Goal: Information Seeking & Learning: Learn about a topic

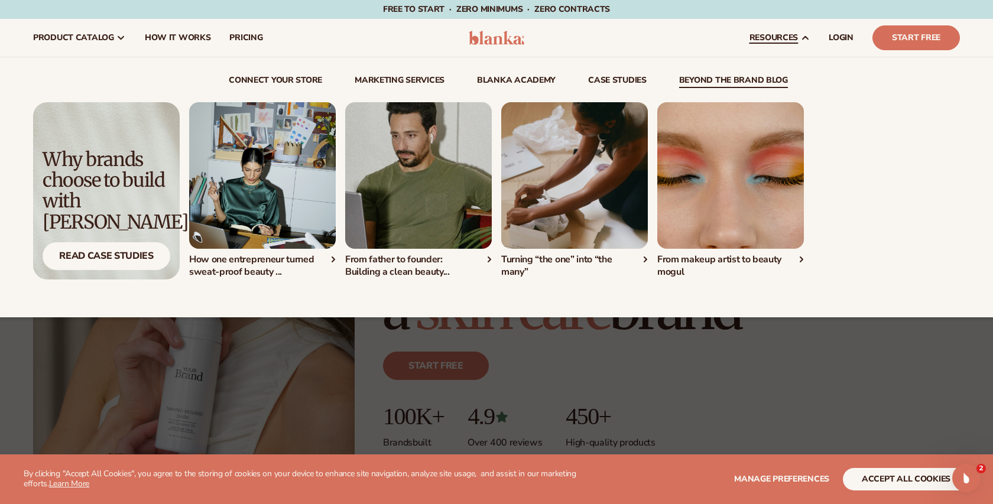
click at [681, 83] on link "beyond the brand blog" at bounding box center [733, 82] width 109 height 12
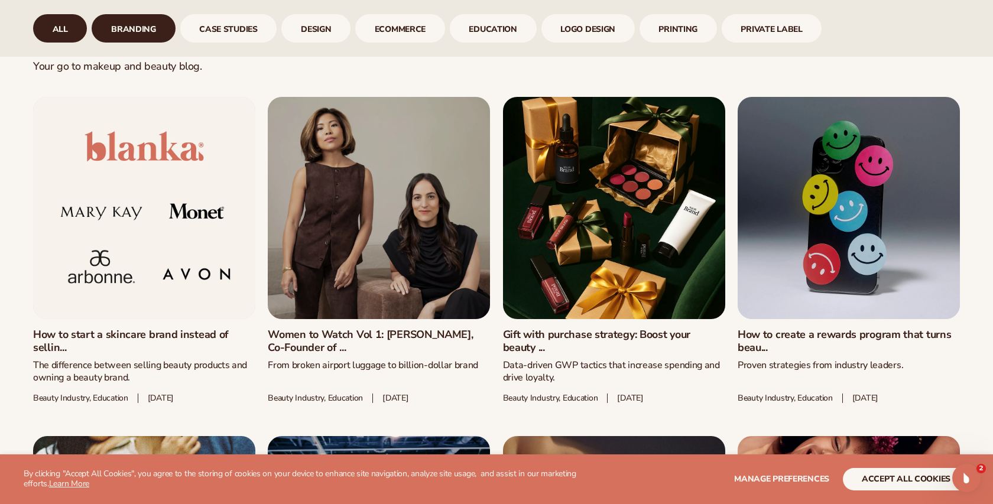
scroll to position [646, 0]
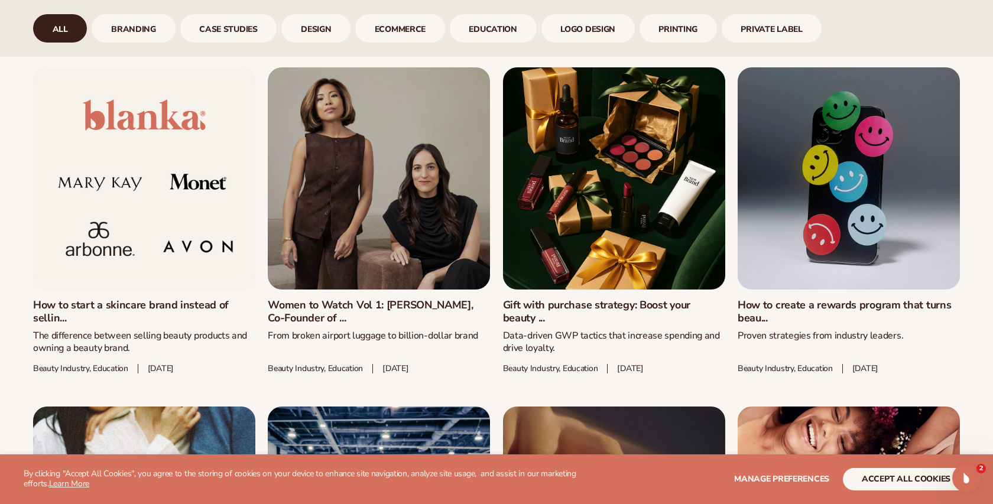
click at [143, 307] on link "How to start a skincare brand instead of sellin..." at bounding box center [144, 311] width 222 height 25
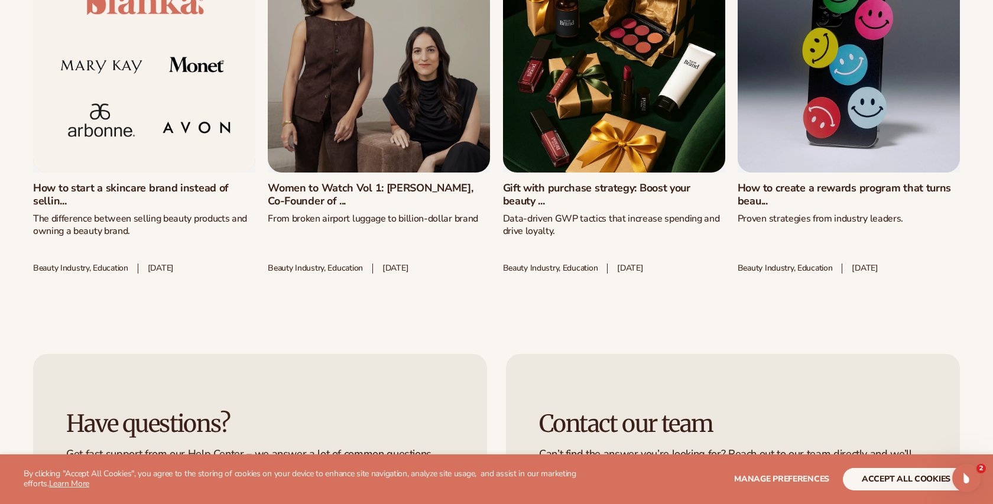
scroll to position [4466, 0]
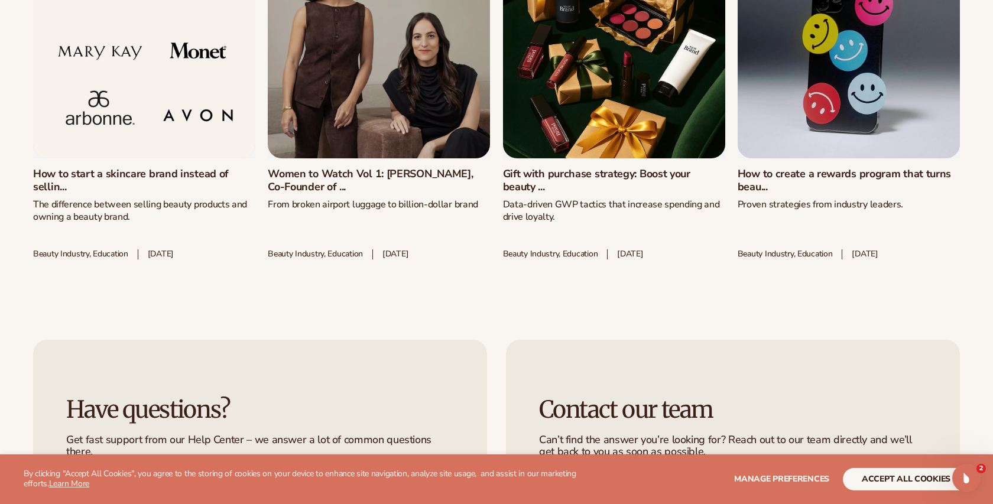
click at [138, 168] on link "How to start a skincare brand instead of sellin..." at bounding box center [144, 180] width 222 height 25
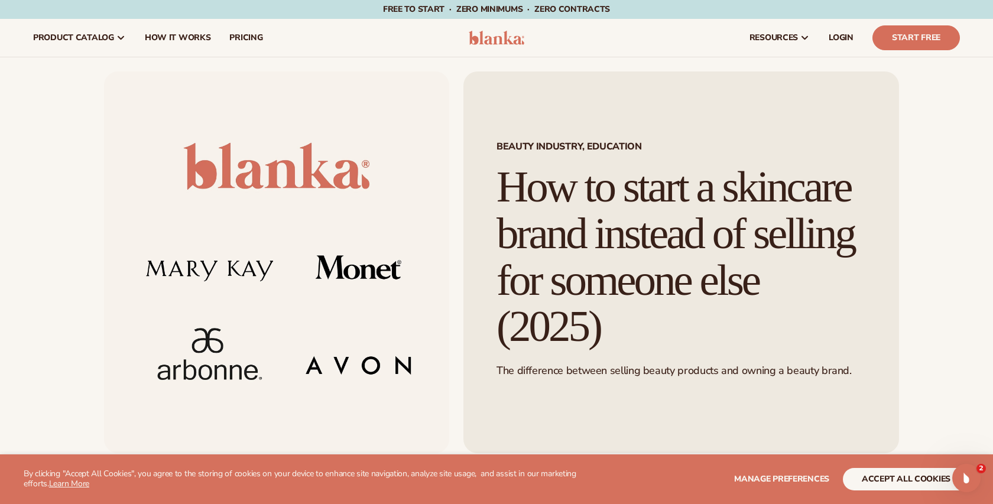
click at [212, 307] on img at bounding box center [276, 263] width 345 height 382
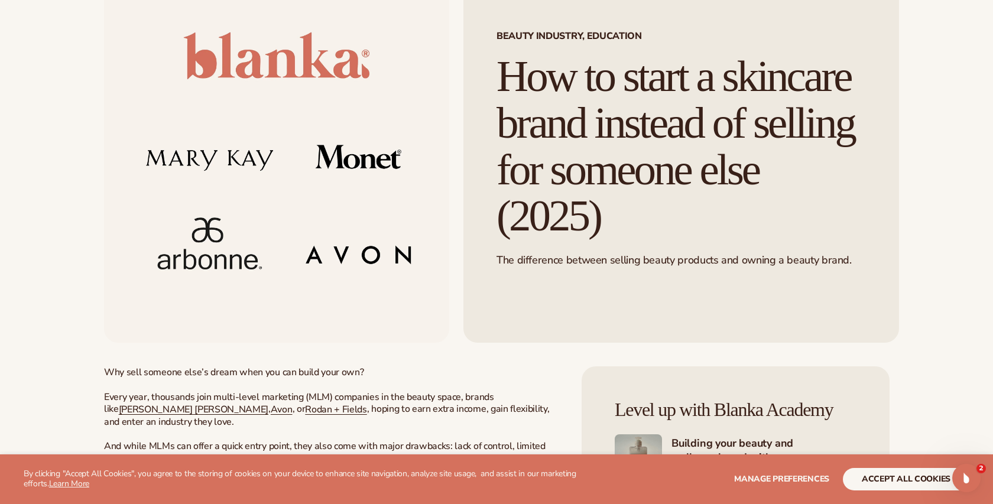
scroll to position [121, 0]
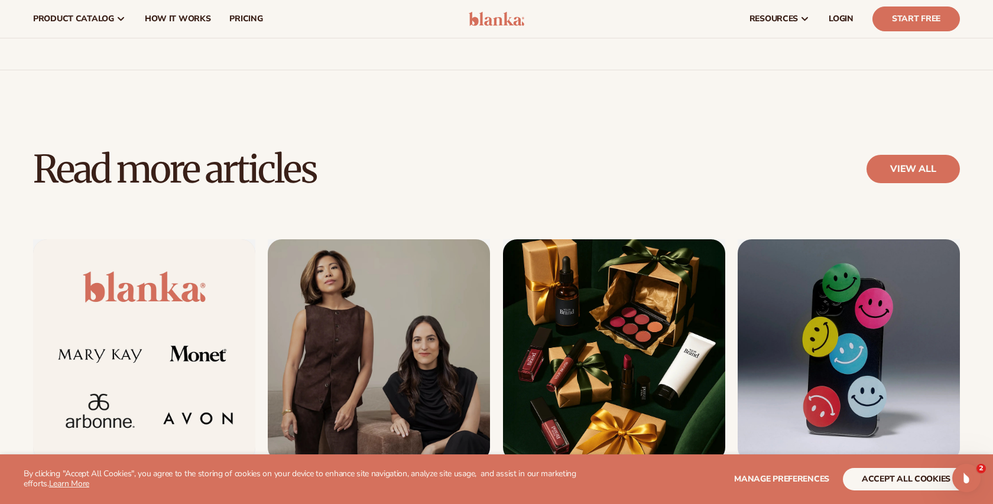
scroll to position [4097, 0]
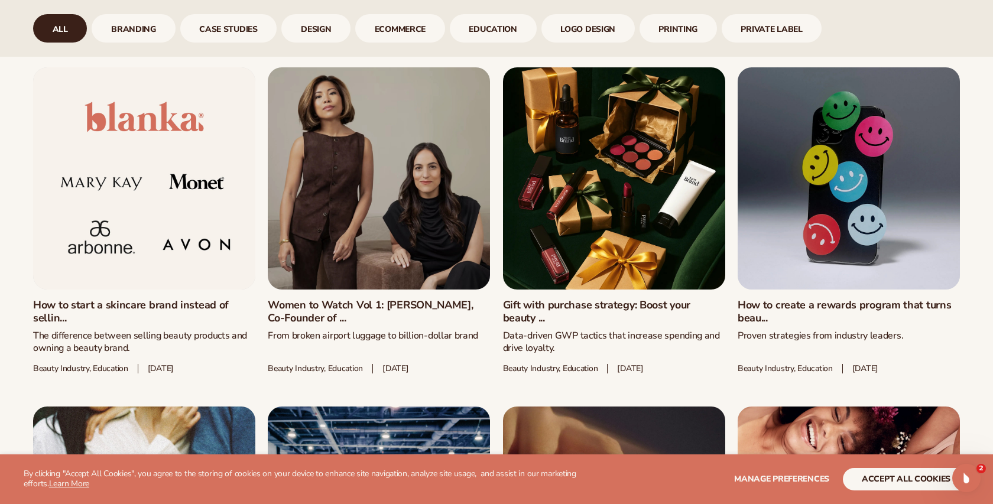
click at [332, 307] on link "Women to Watch Vol 1: [PERSON_NAME], Co-Founder of ..." at bounding box center [379, 311] width 222 height 25
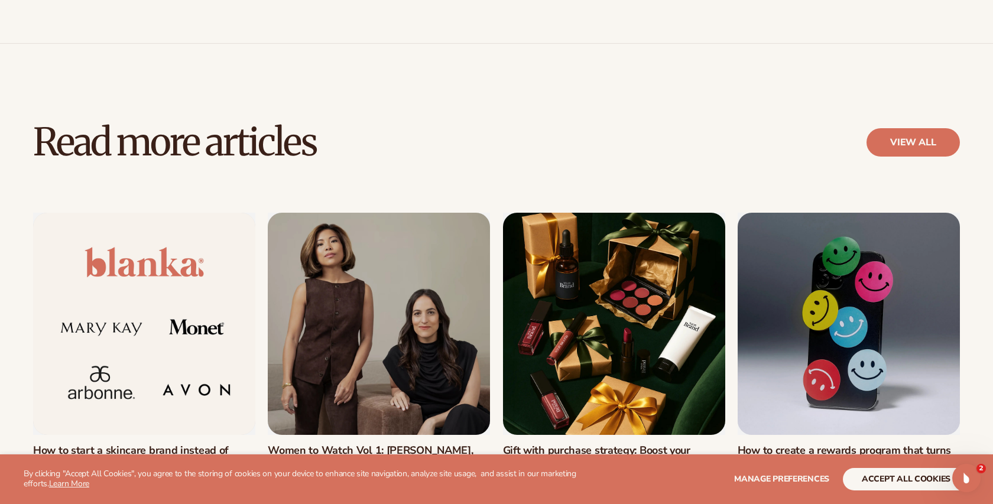
scroll to position [3826, 0]
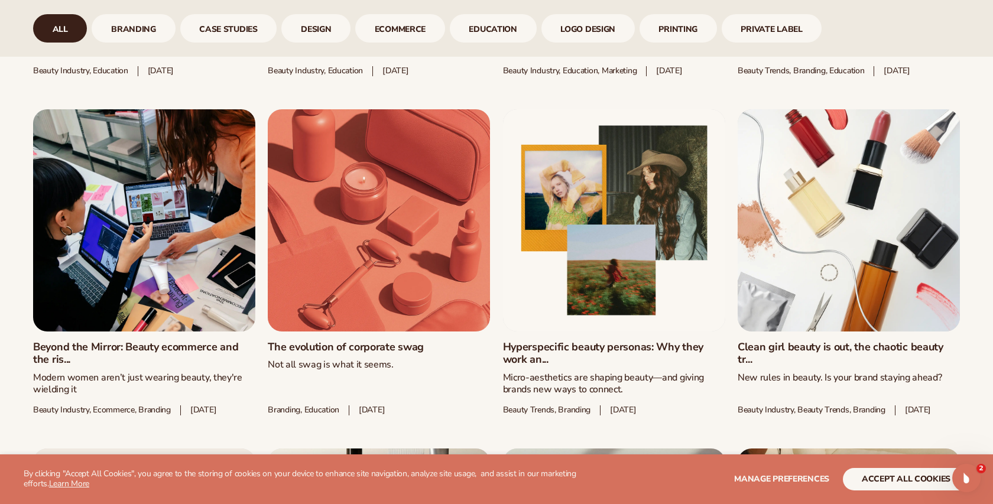
scroll to position [1286, 0]
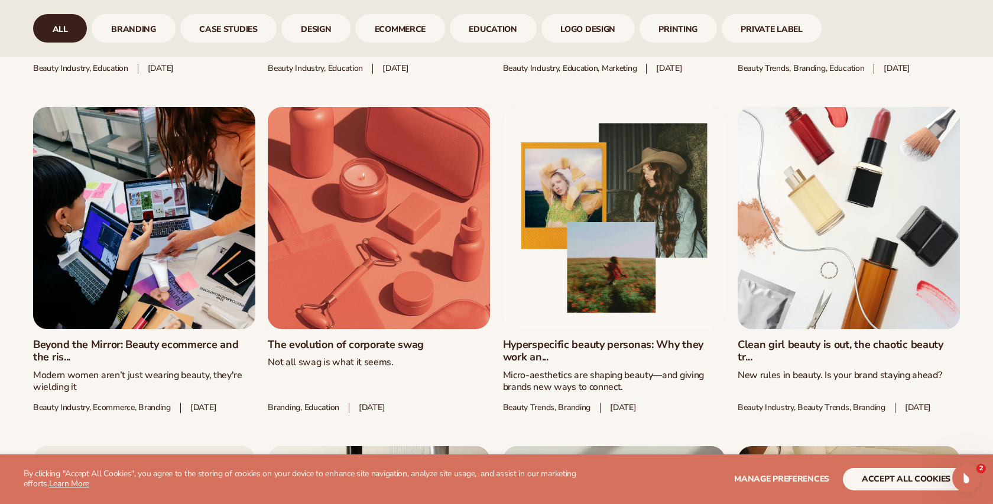
click at [332, 339] on link "The evolution of corporate swag" at bounding box center [379, 345] width 222 height 13
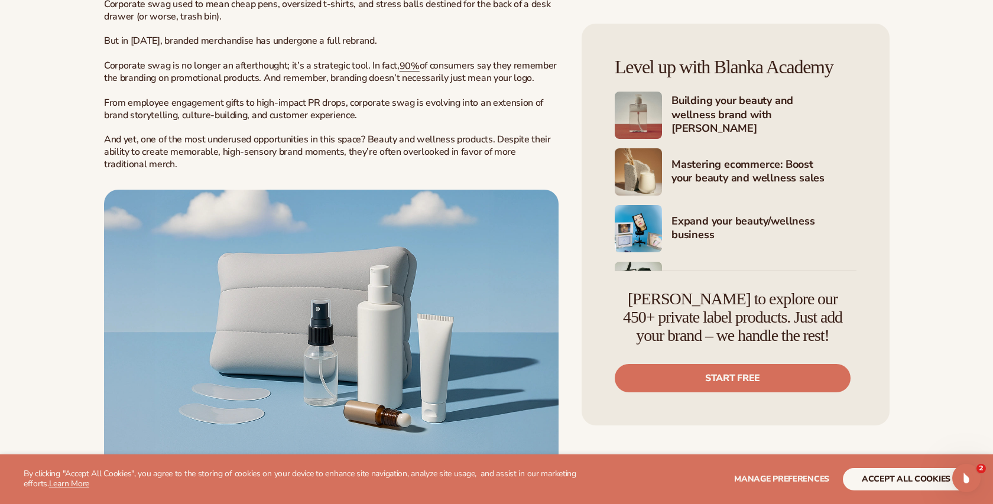
scroll to position [481, 0]
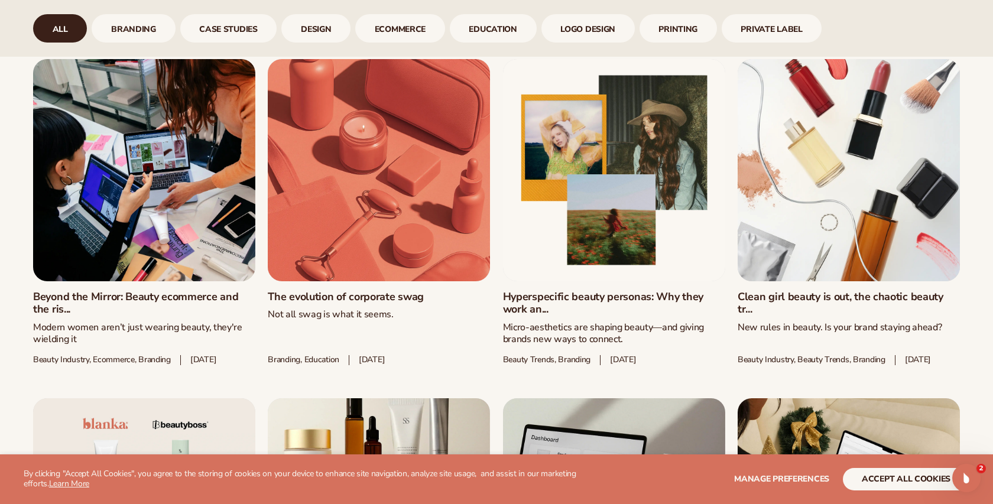
scroll to position [1346, 0]
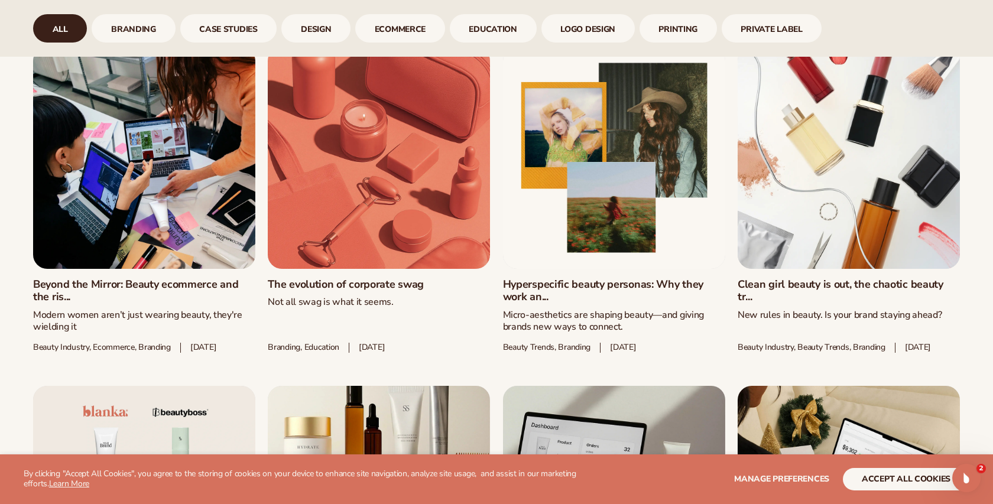
click at [810, 279] on link "Clean girl beauty is out, the chaotic beauty tr..." at bounding box center [849, 291] width 222 height 25
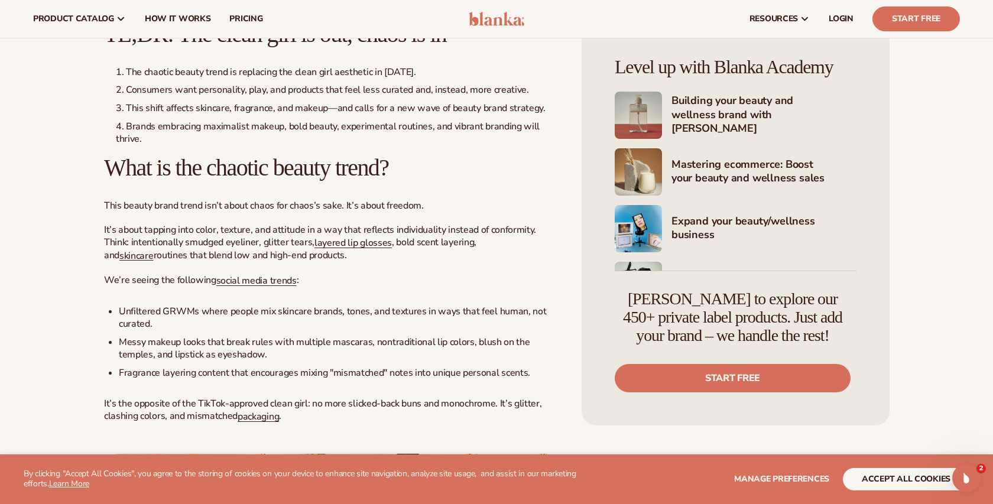
scroll to position [948, 0]
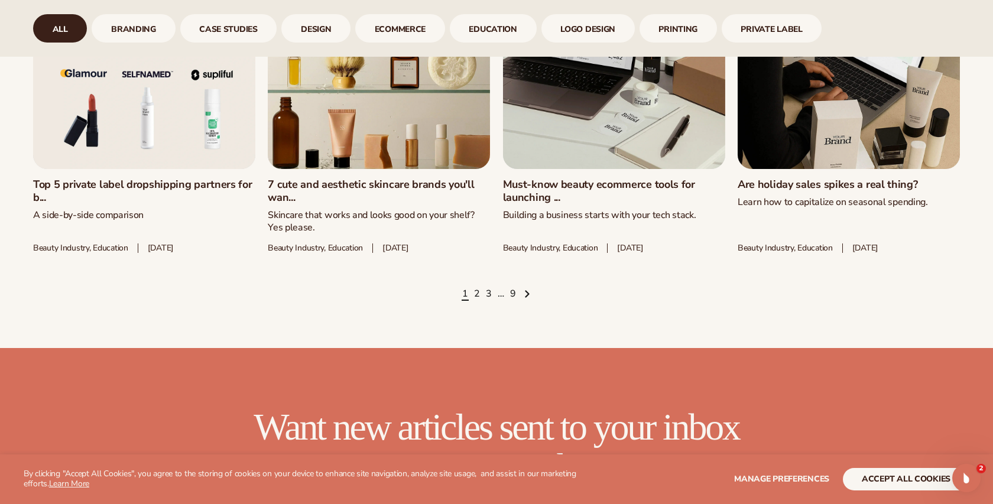
scroll to position [1788, 0]
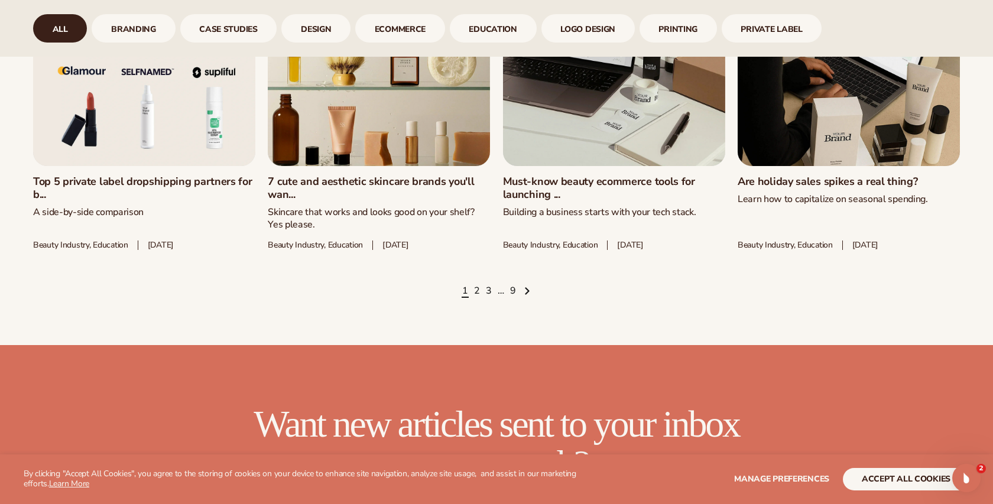
click at [171, 176] on link "Top 5 private label dropshipping partners for b..." at bounding box center [144, 188] width 222 height 25
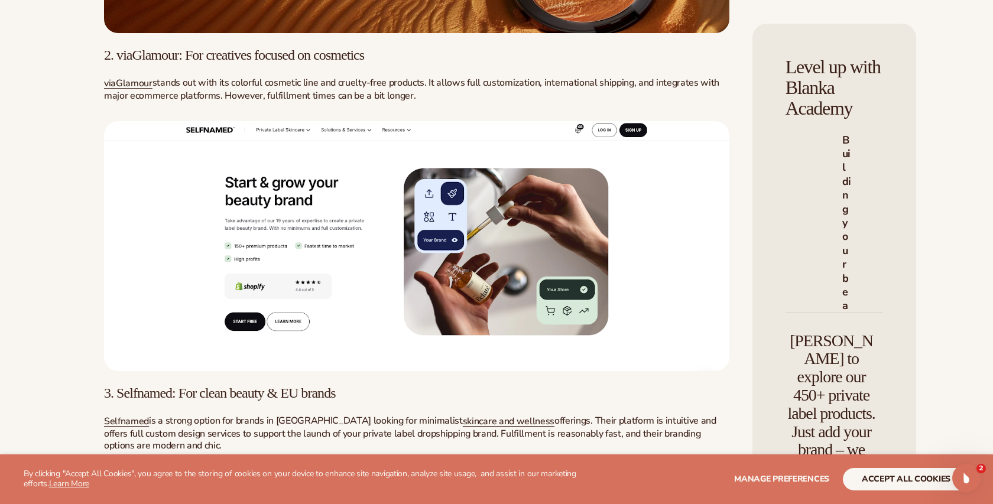
scroll to position [2223, 0]
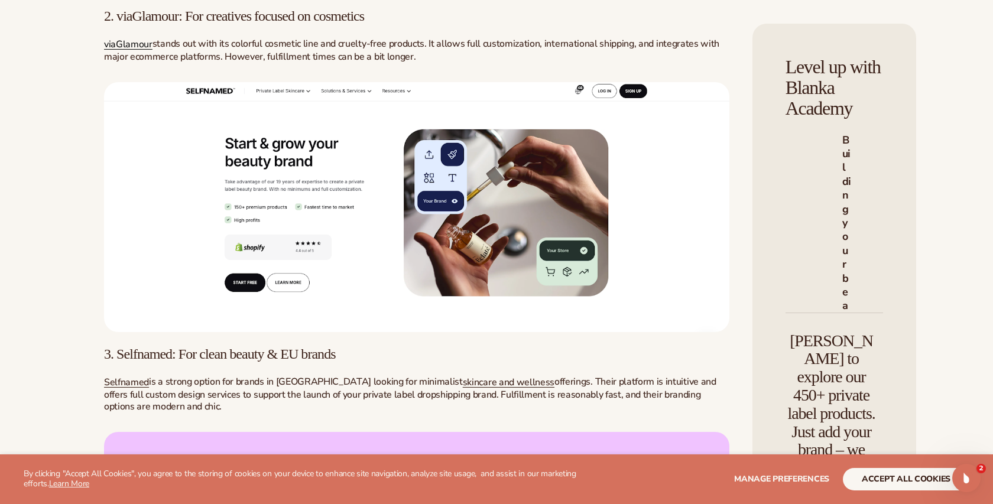
click at [137, 51] on span "viaGlamour" at bounding box center [128, 44] width 48 height 13
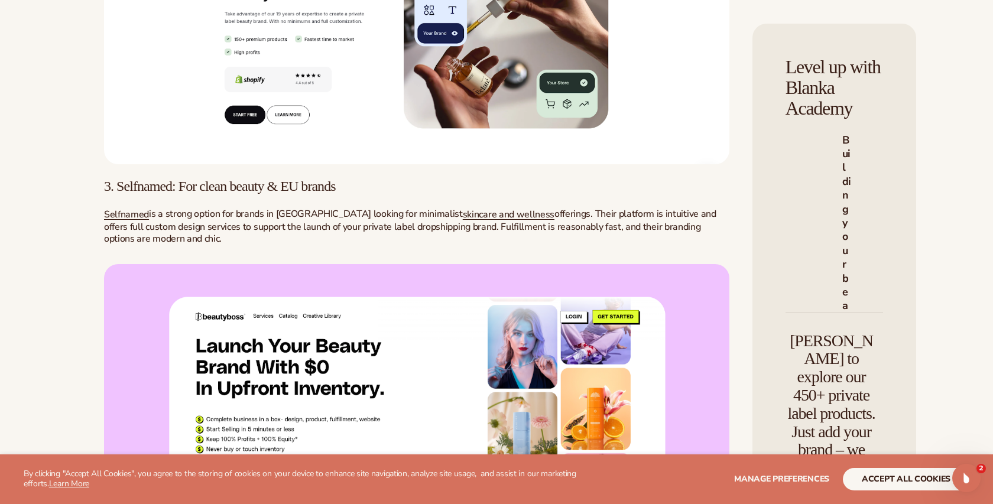
scroll to position [2408, 0]
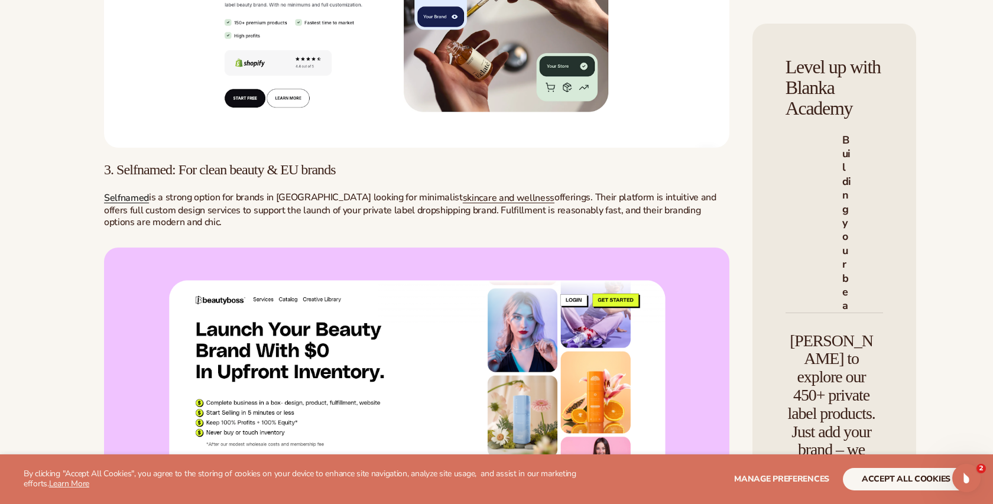
click at [134, 205] on span "Selfnamed" at bounding box center [126, 198] width 45 height 13
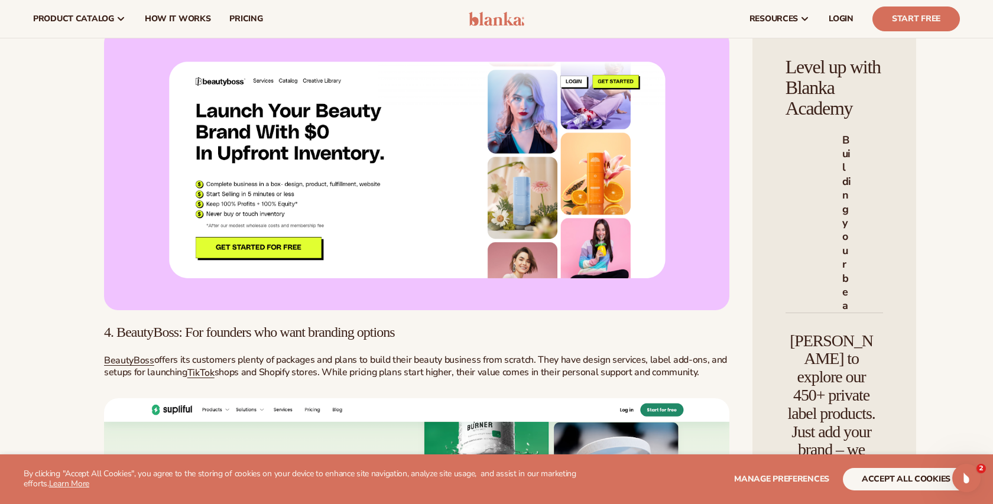
scroll to position [2620, 0]
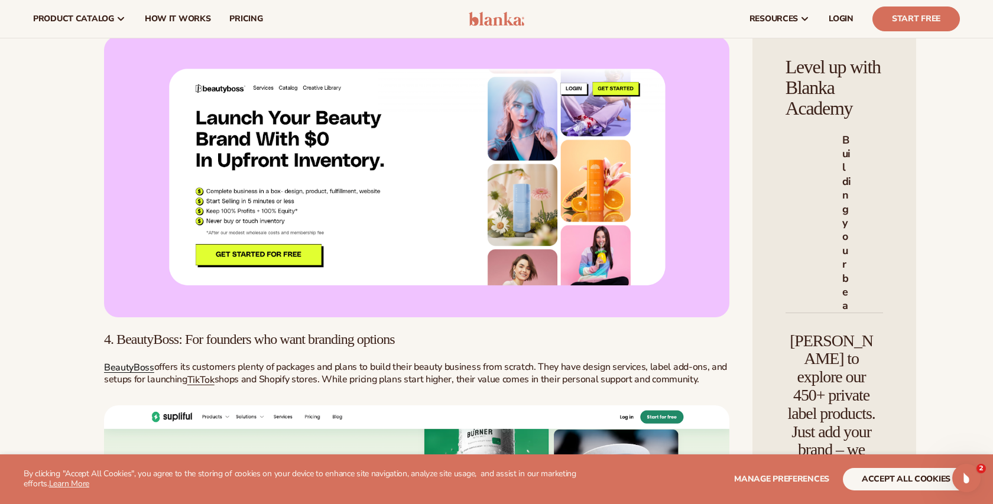
click at [134, 361] on link "BeautyBoss" at bounding box center [129, 367] width 50 height 13
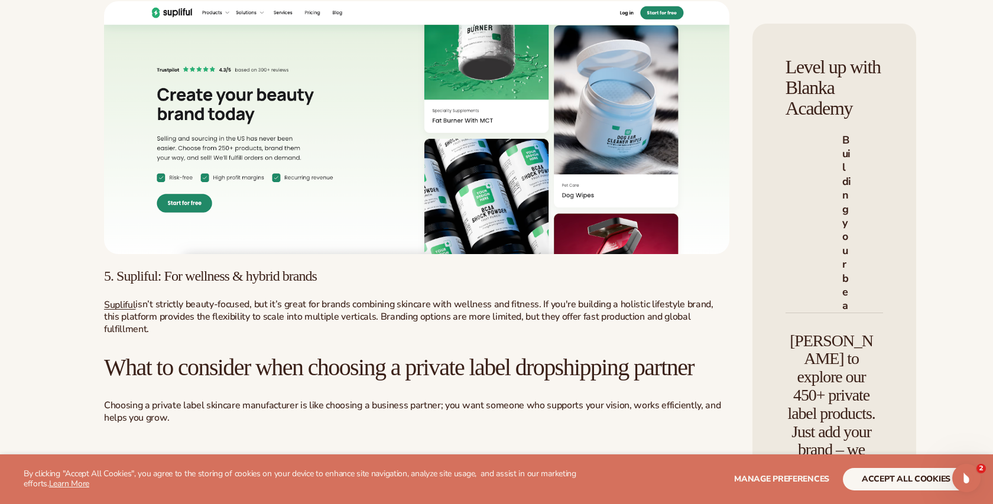
scroll to position [3035, 0]
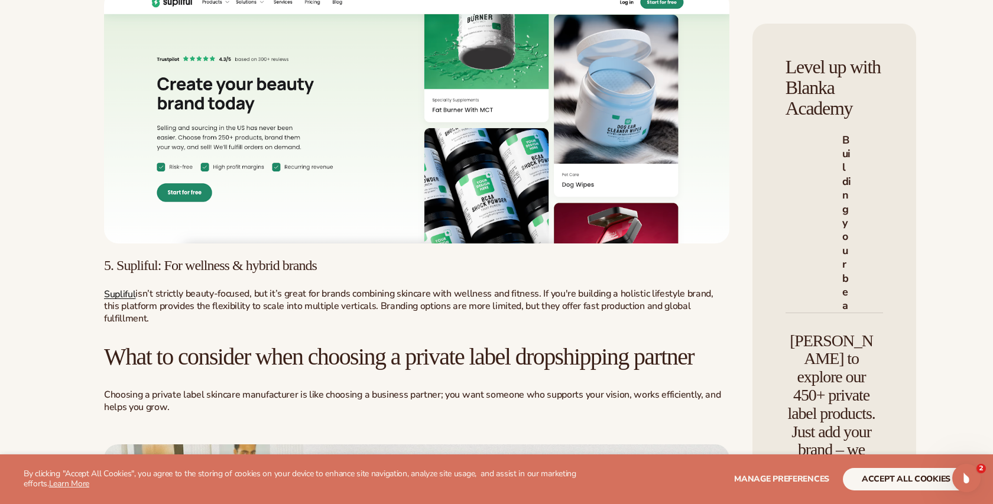
click at [125, 287] on span "Supliful" at bounding box center [119, 293] width 31 height 13
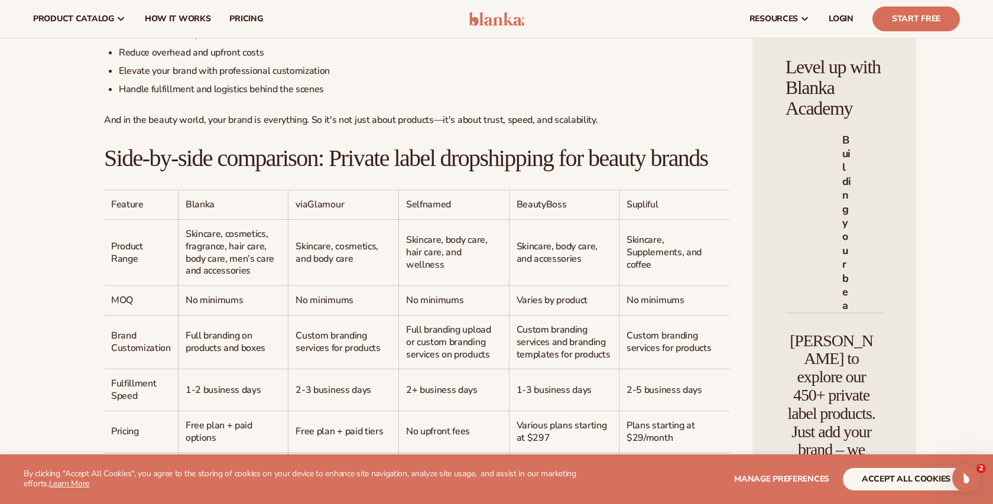
scroll to position [461, 0]
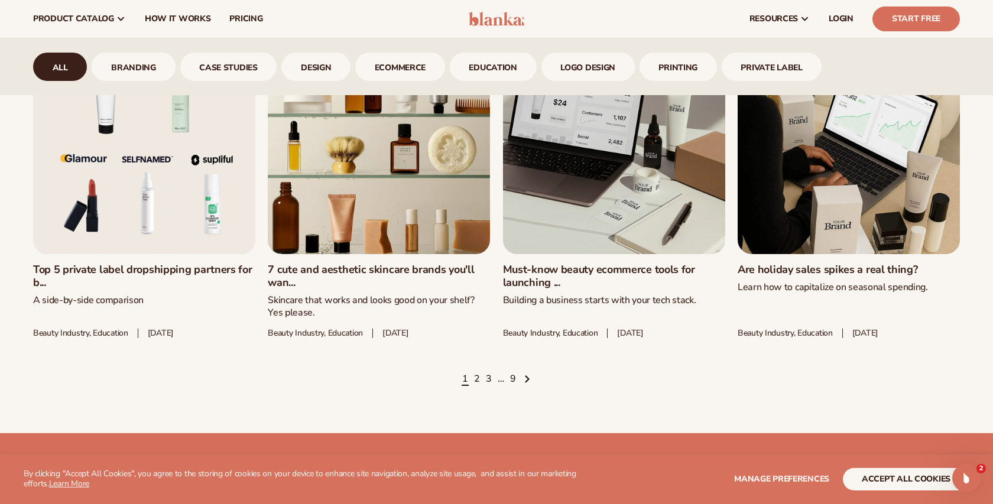
scroll to position [1695, 0]
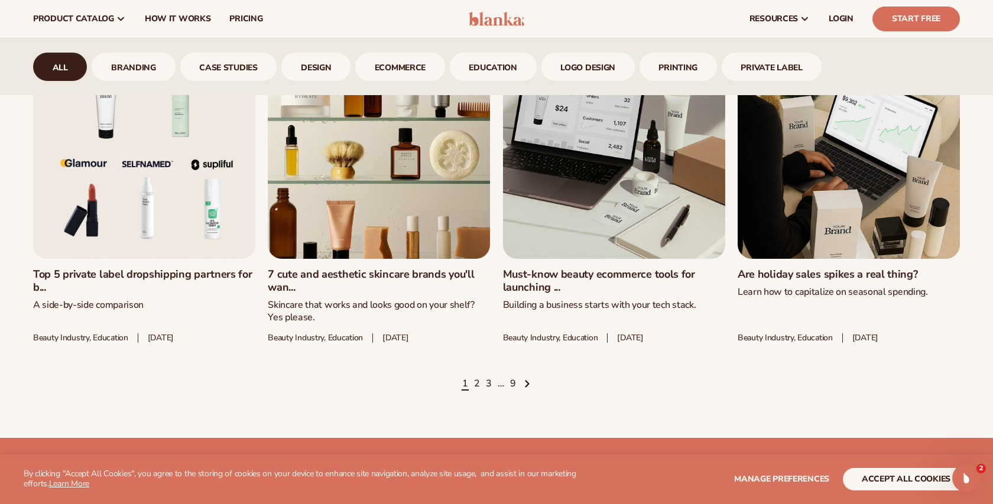
click at [425, 268] on link "7 cute and aesthetic skincare brands you'll wan..." at bounding box center [379, 280] width 222 height 25
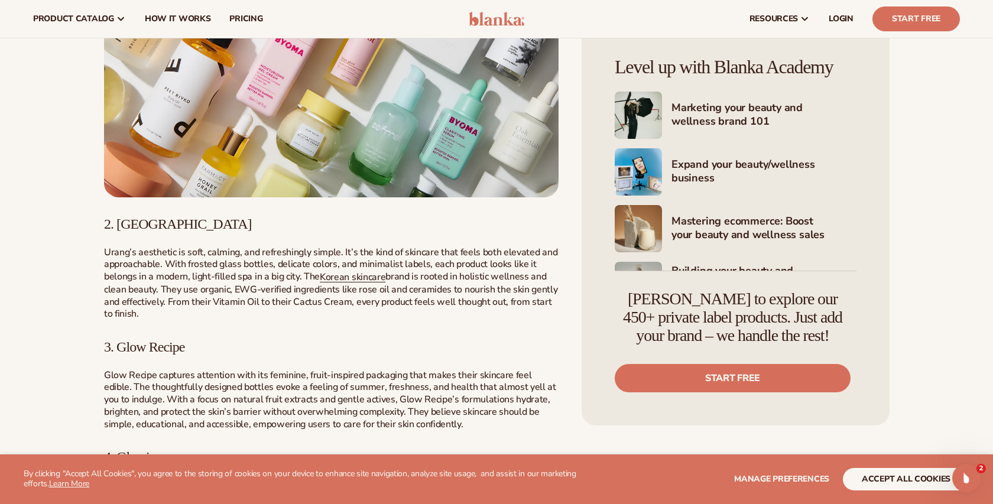
scroll to position [817, 0]
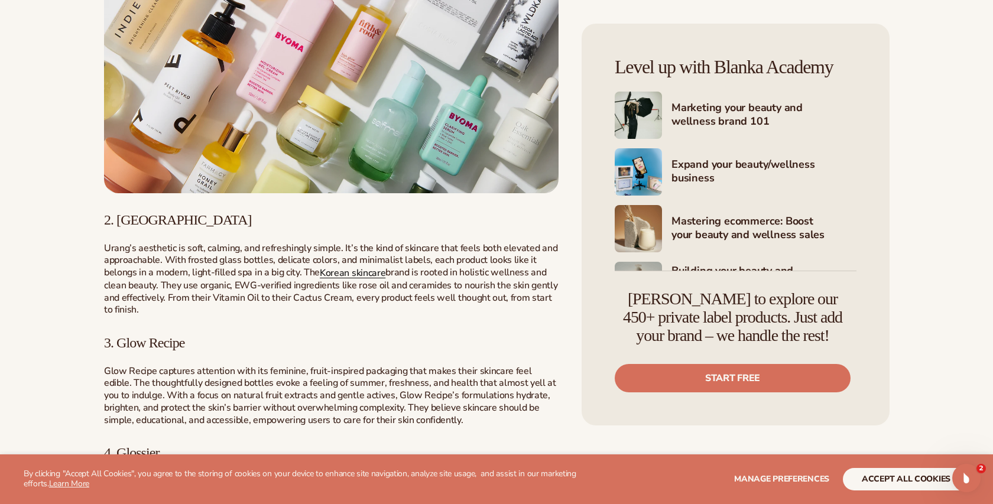
click at [344, 278] on link "Korean skincare" at bounding box center [353, 273] width 66 height 13
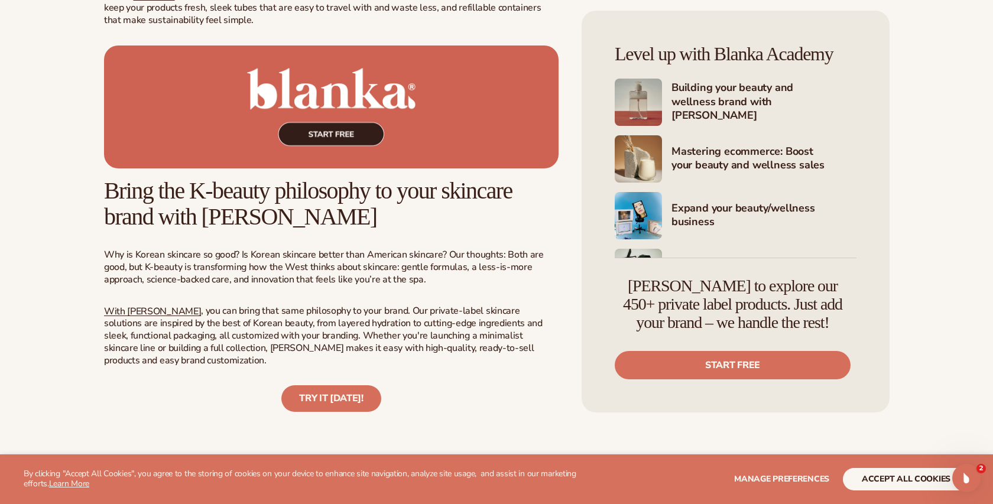
scroll to position [2298, 0]
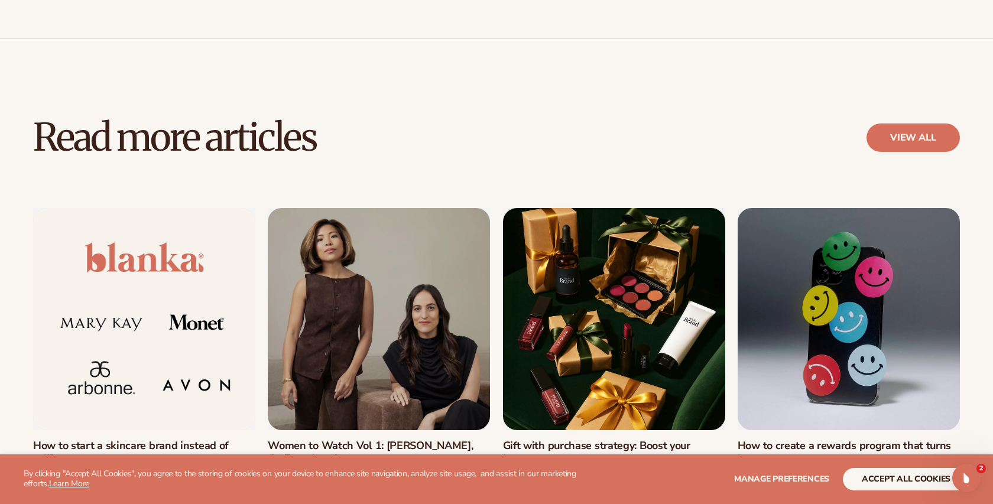
scroll to position [2333, 0]
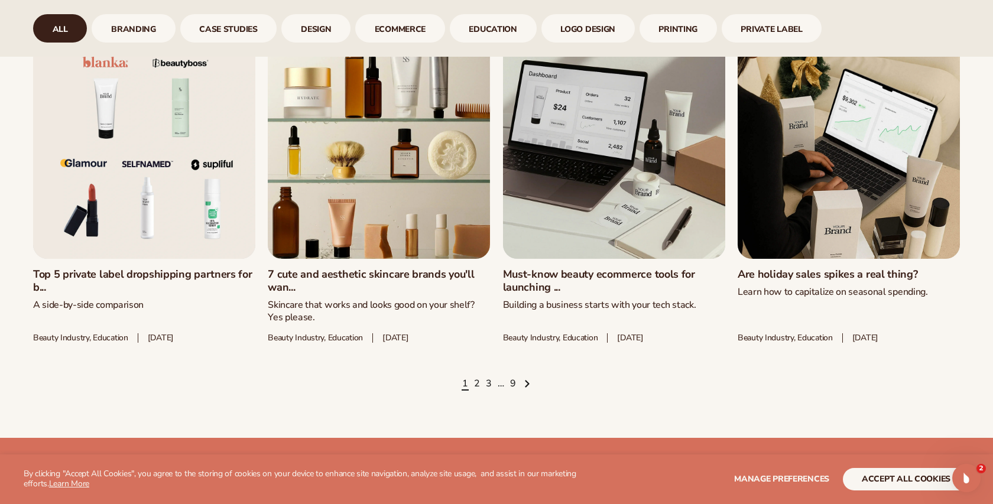
click at [591, 268] on link "Must-know beauty ecommerce tools for launching ..." at bounding box center [614, 280] width 222 height 25
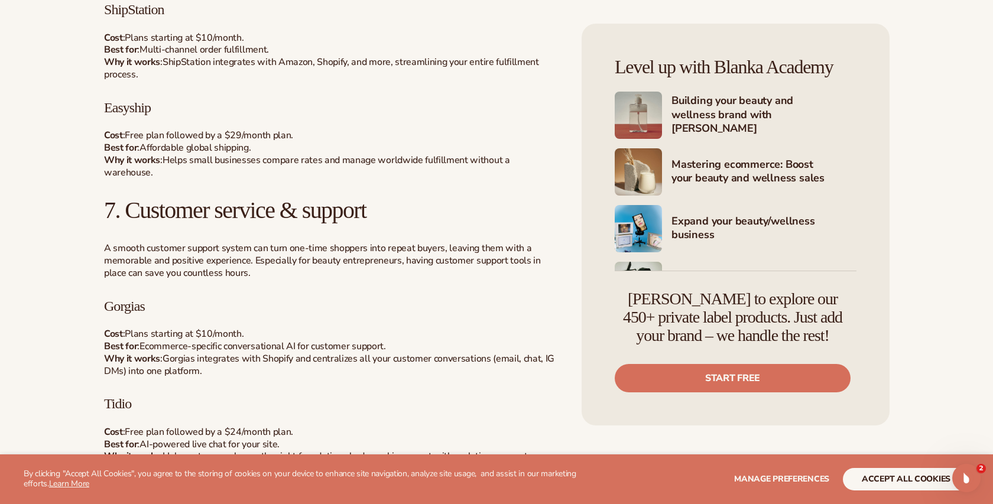
scroll to position [3547, 0]
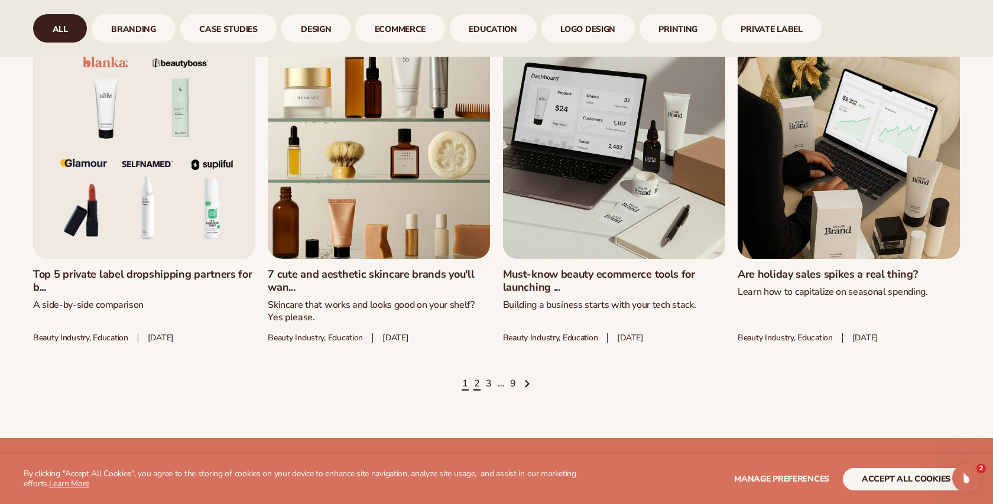
click at [477, 384] on link "2" at bounding box center [477, 384] width 6 height 13
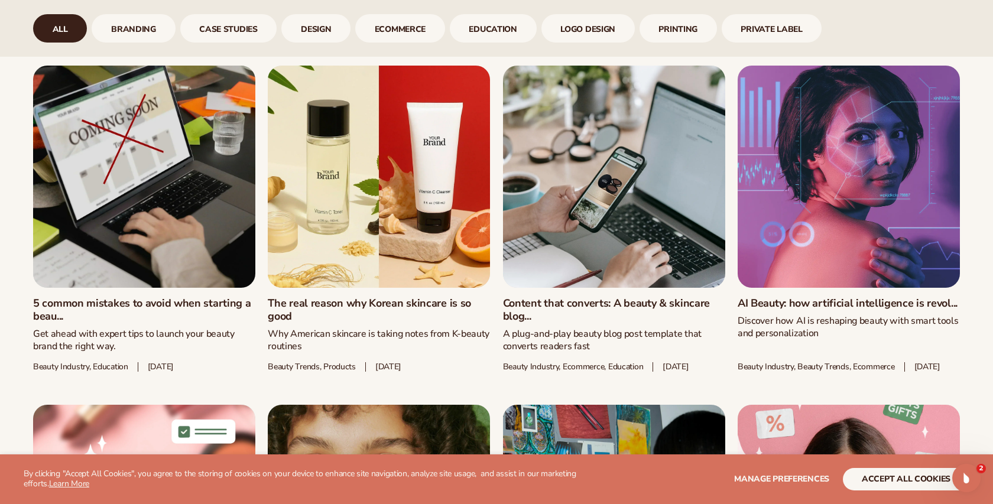
scroll to position [650, 0]
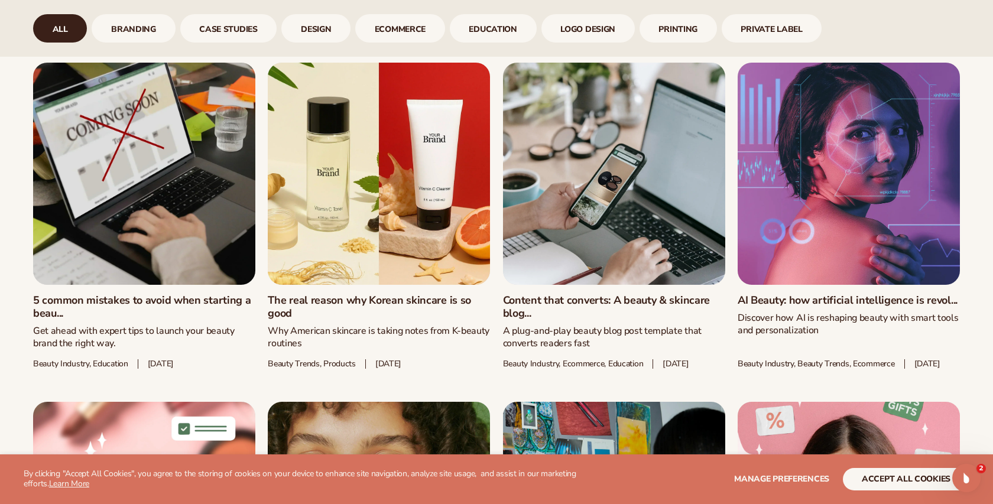
click at [95, 294] on link "5 common mistakes to avoid when starting a beau..." at bounding box center [144, 306] width 222 height 25
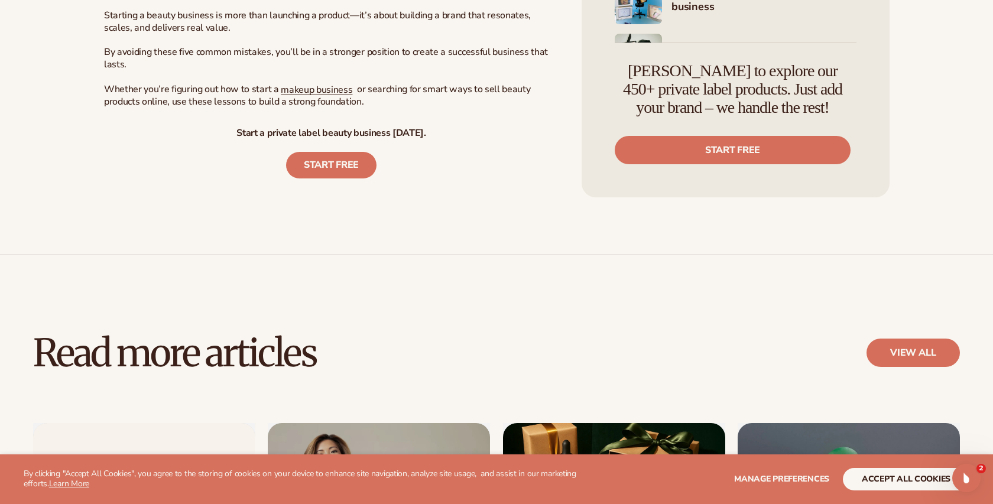
scroll to position [3378, 0]
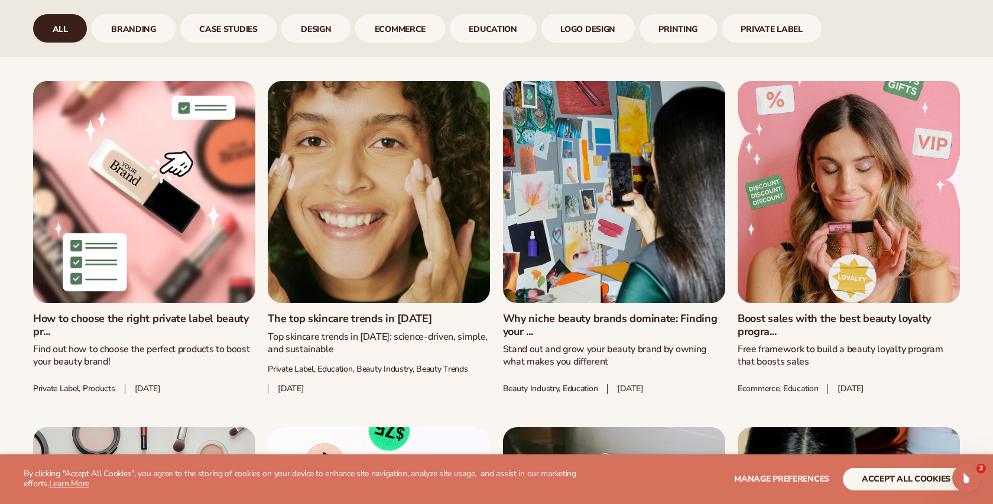
scroll to position [974, 0]
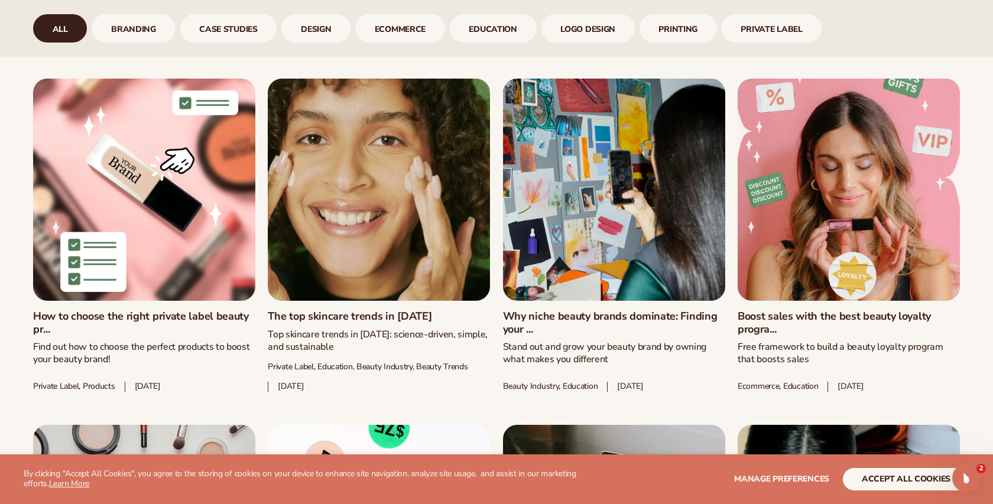
click at [187, 323] on link "How to choose the right private label beauty pr..." at bounding box center [144, 322] width 222 height 25
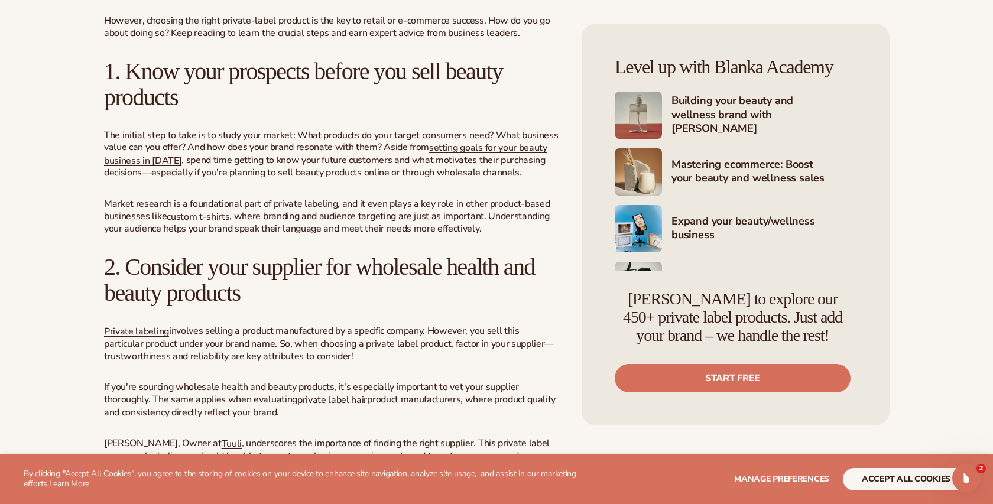
scroll to position [954, 0]
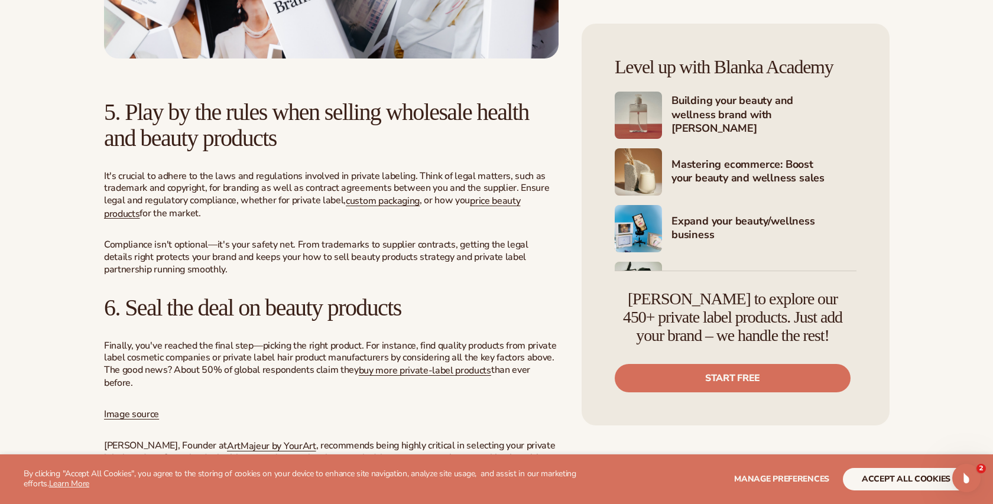
scroll to position [2616, 0]
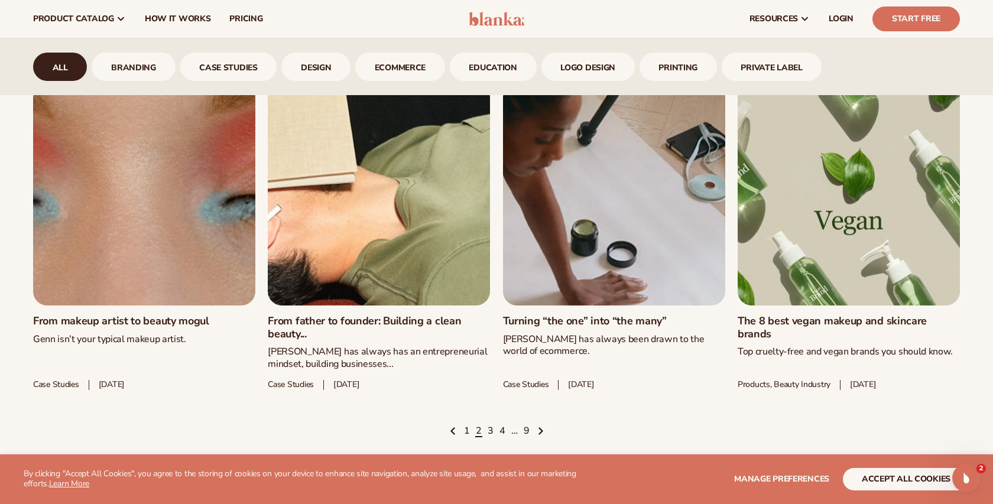
scroll to position [1654, 0]
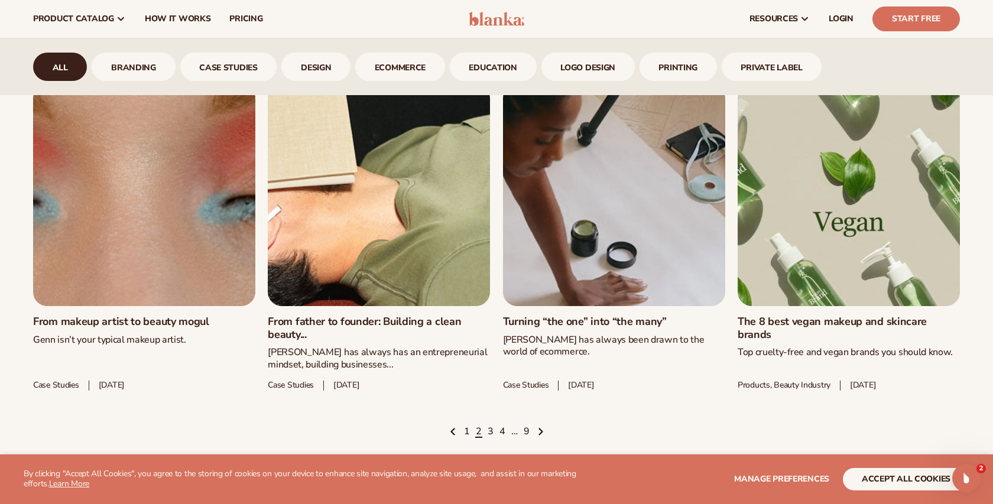
click at [820, 316] on link "The 8 best vegan makeup and skincare brands" at bounding box center [849, 328] width 222 height 25
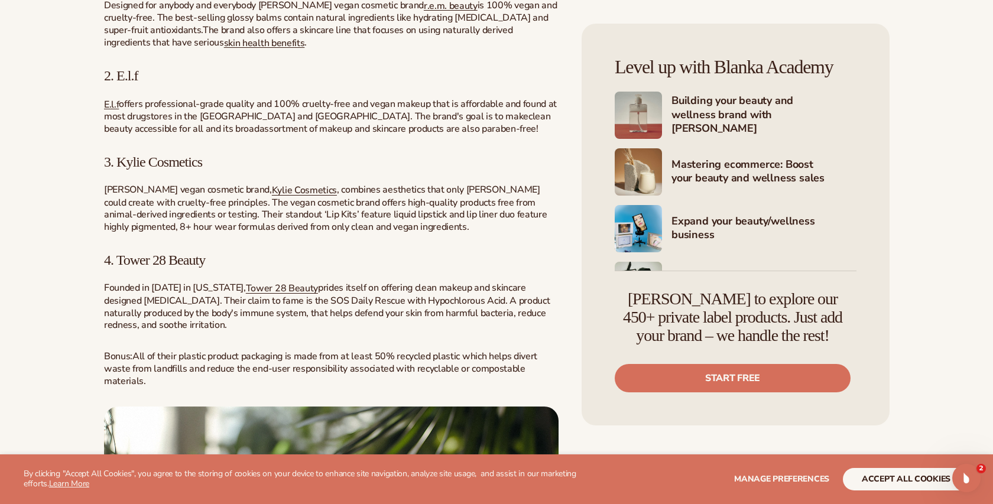
scroll to position [1654, 0]
click at [279, 189] on span "Kylie Cosmetics" at bounding box center [304, 189] width 65 height 13
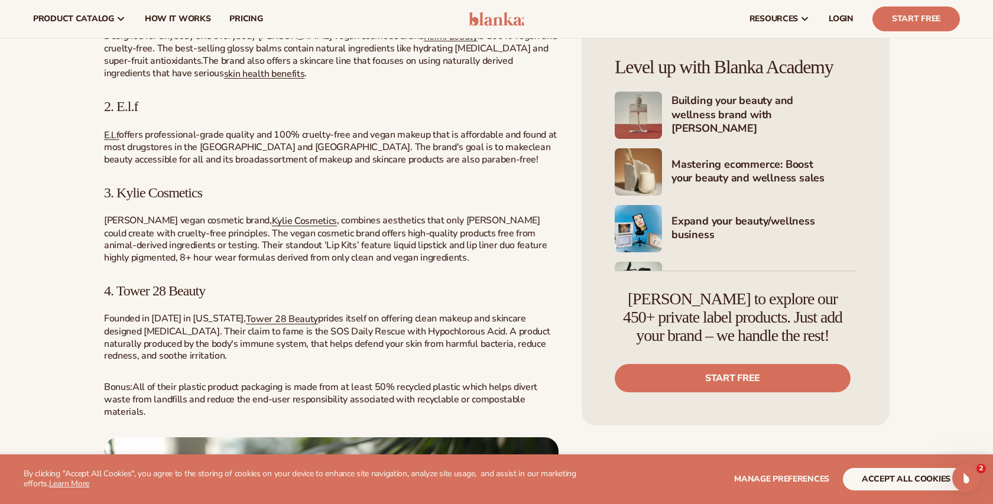
scroll to position [1603, 0]
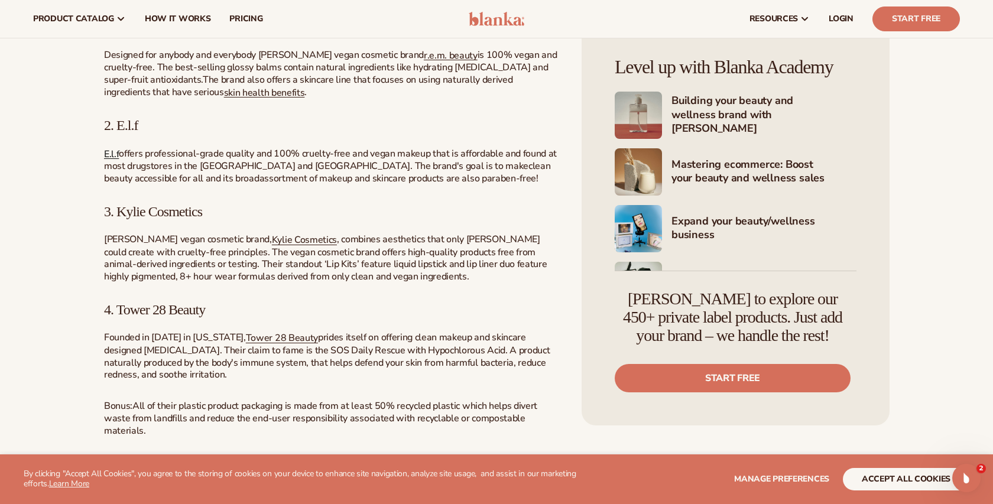
click at [115, 159] on span "E.l.f" at bounding box center [111, 153] width 15 height 13
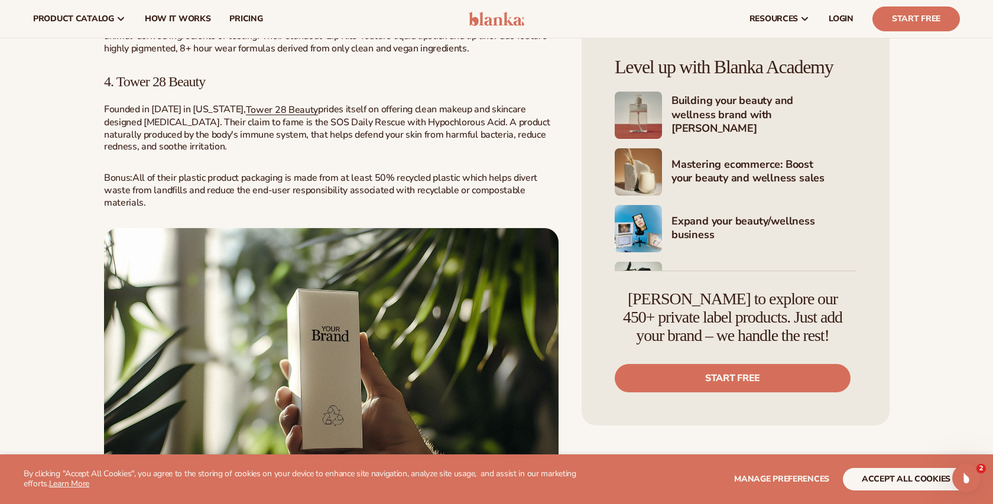
scroll to position [1830, 0]
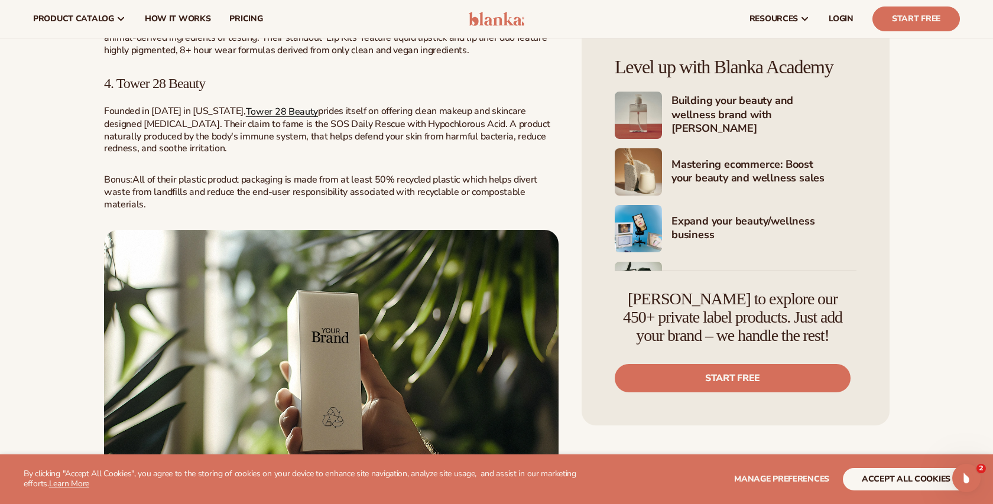
click at [246, 114] on span "Tower 28 Beauty" at bounding box center [282, 111] width 72 height 13
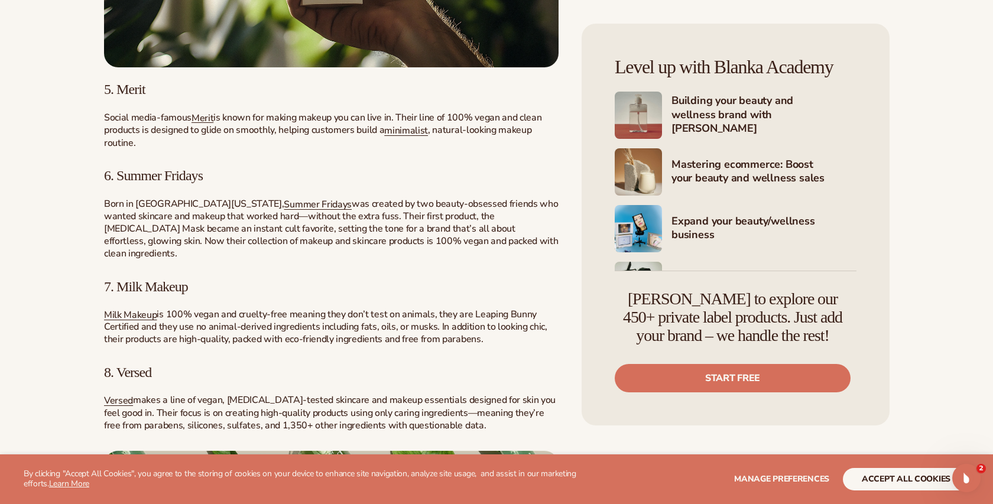
scroll to position [2284, 0]
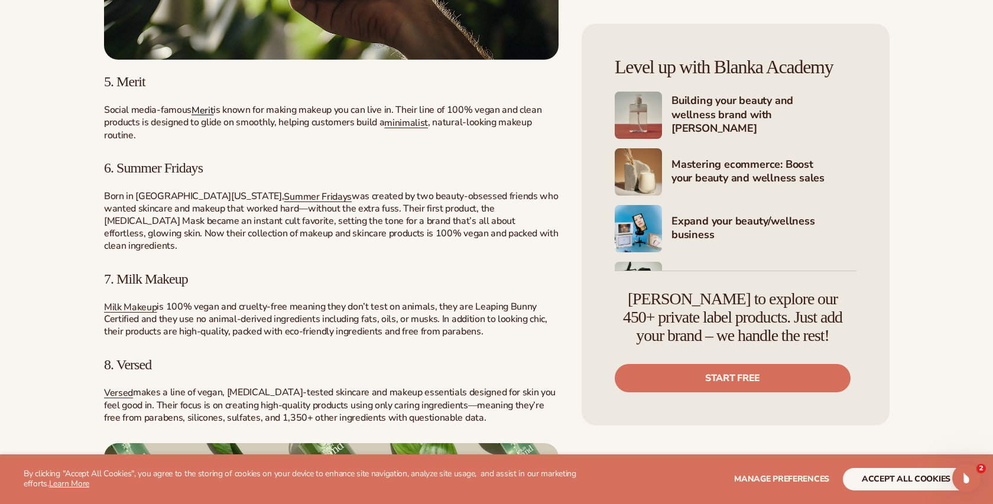
click at [210, 114] on span "Merit" at bounding box center [203, 109] width 22 height 13
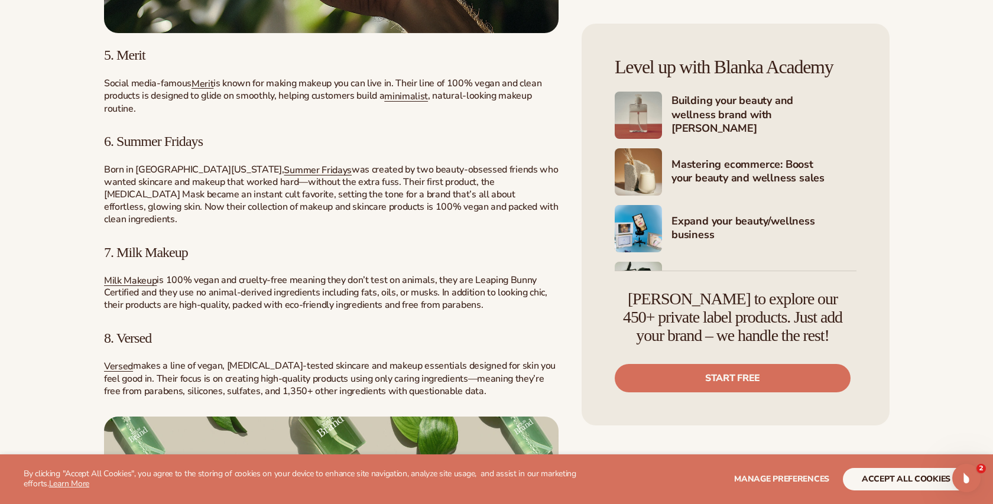
scroll to position [2320, 0]
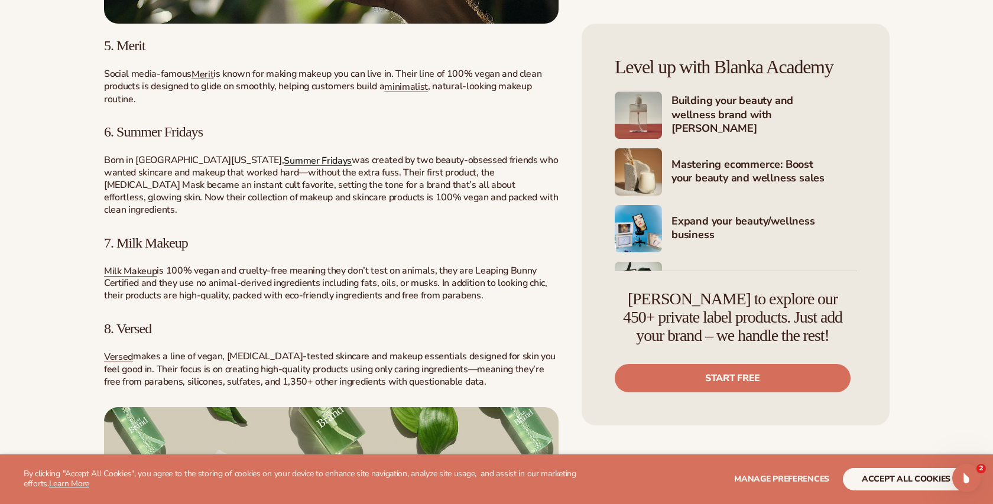
click at [284, 162] on span "Summer Fridays" at bounding box center [318, 160] width 68 height 13
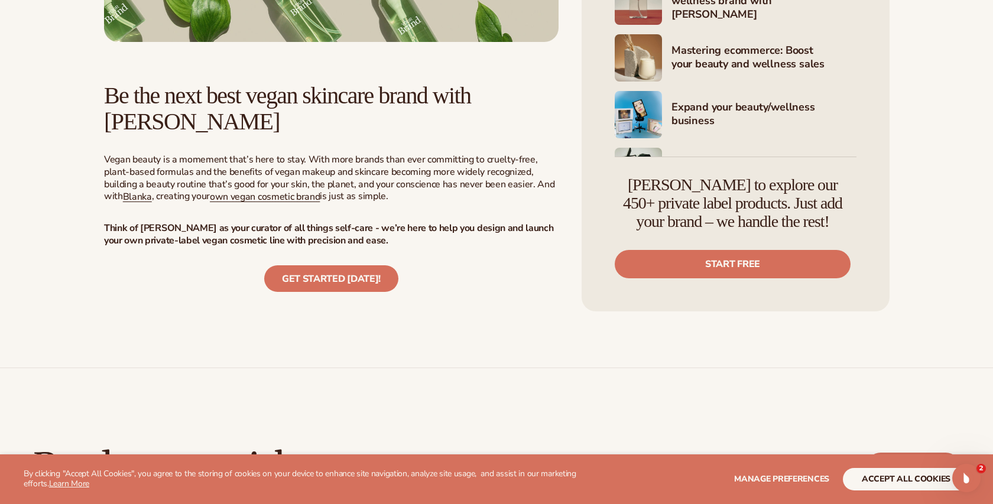
scroll to position [2970, 0]
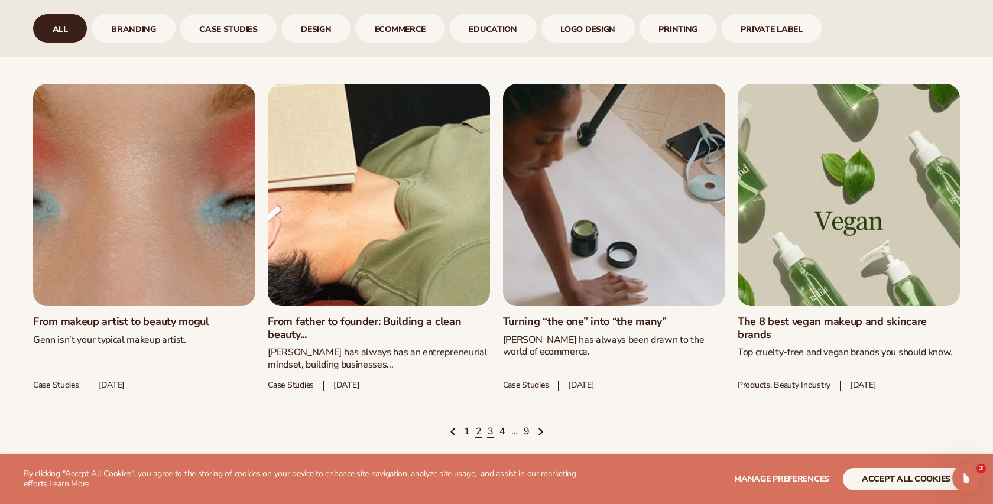
click at [489, 434] on link "3" at bounding box center [491, 432] width 6 height 13
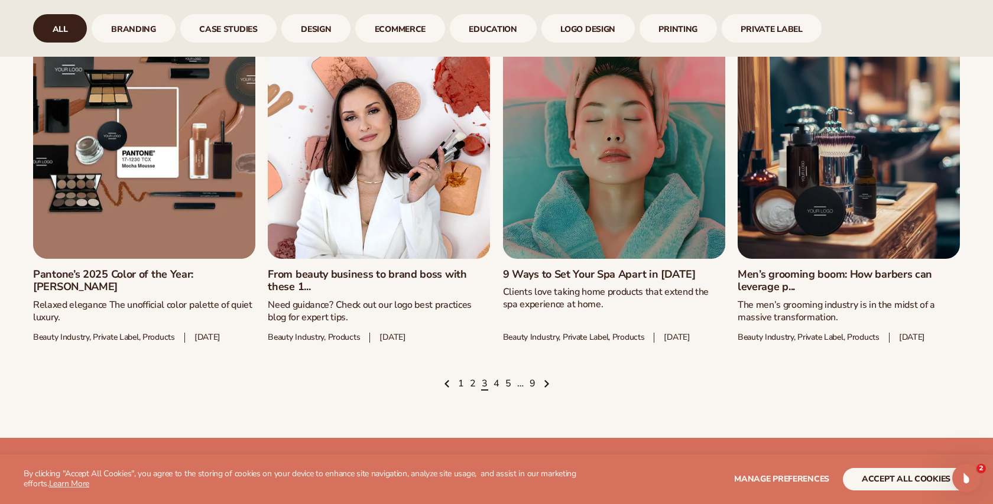
scroll to position [1721, 0]
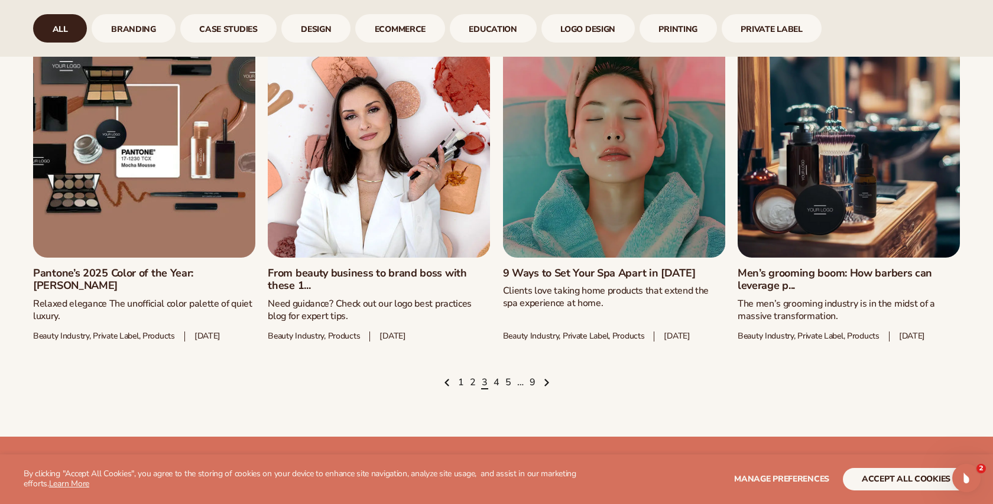
click at [132, 290] on link "Pantone’s 2025 Color of the Year: [PERSON_NAME]" at bounding box center [144, 279] width 222 height 25
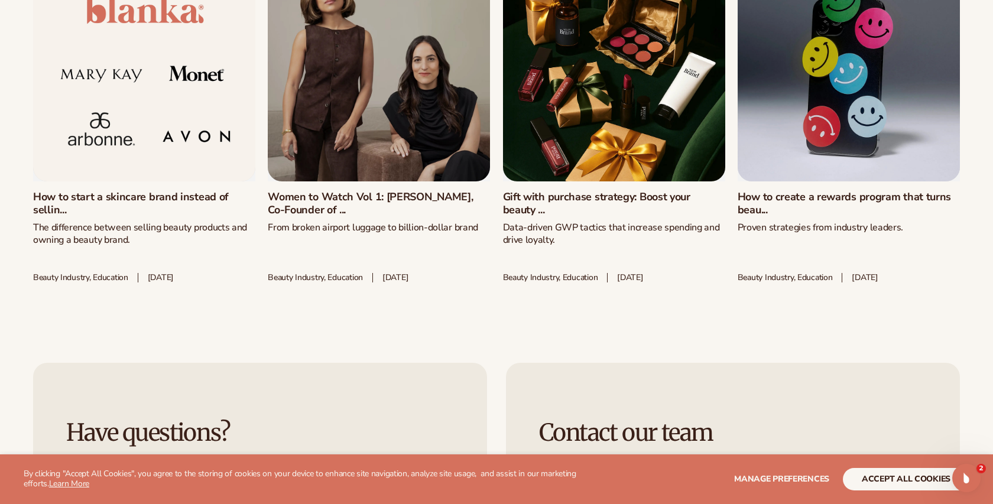
scroll to position [4315, 0]
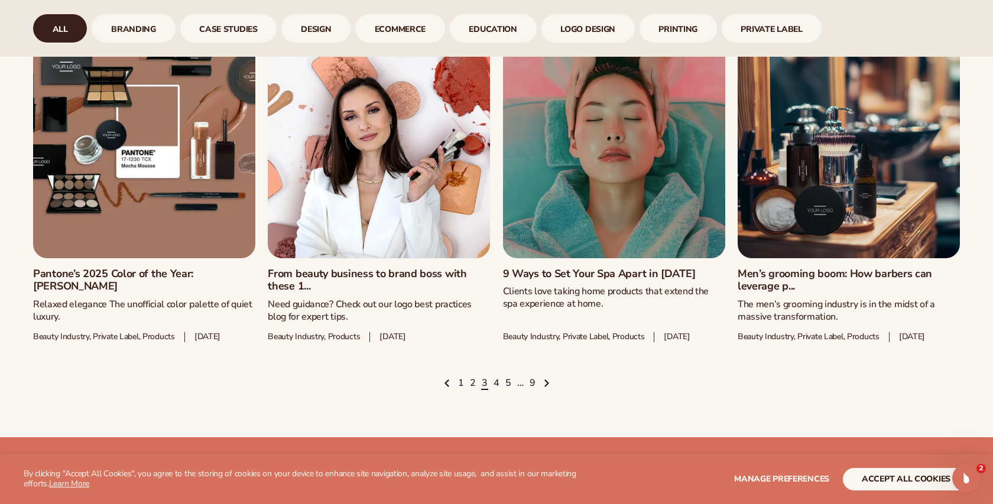
scroll to position [1721, 0]
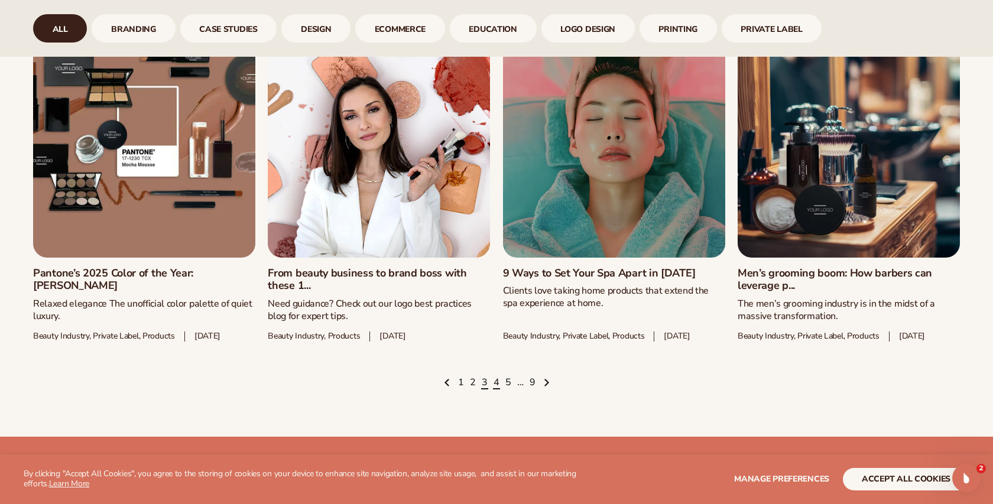
click at [497, 390] on link "4" at bounding box center [497, 383] width 6 height 13
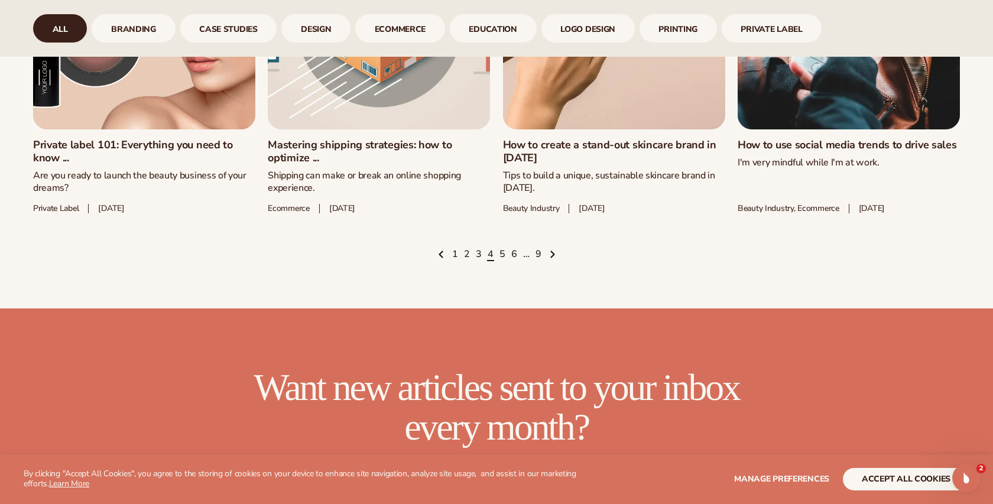
scroll to position [1827, 0]
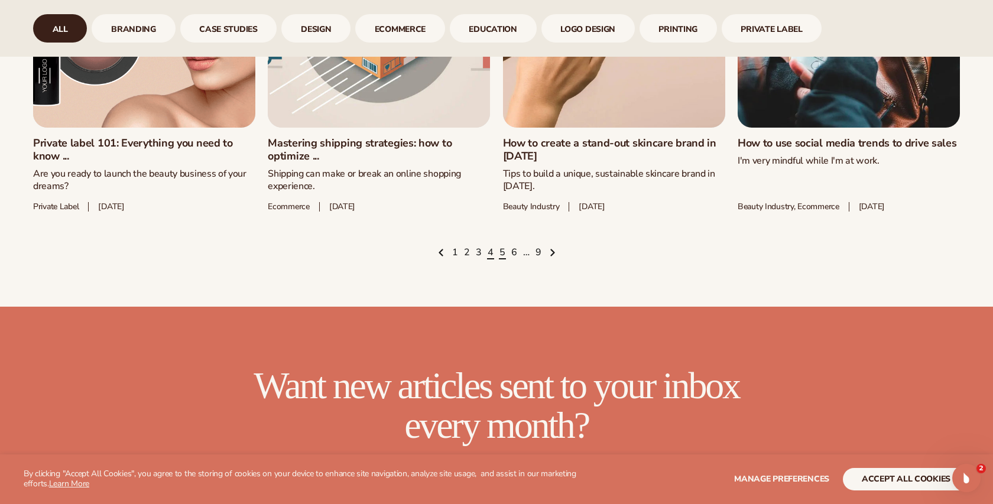
click at [502, 260] on link "5" at bounding box center [503, 253] width 6 height 13
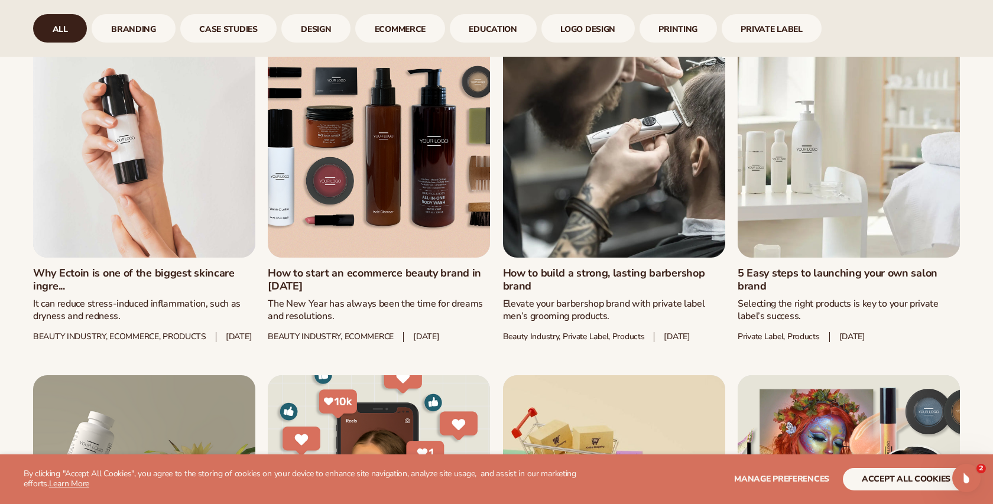
scroll to position [1025, 0]
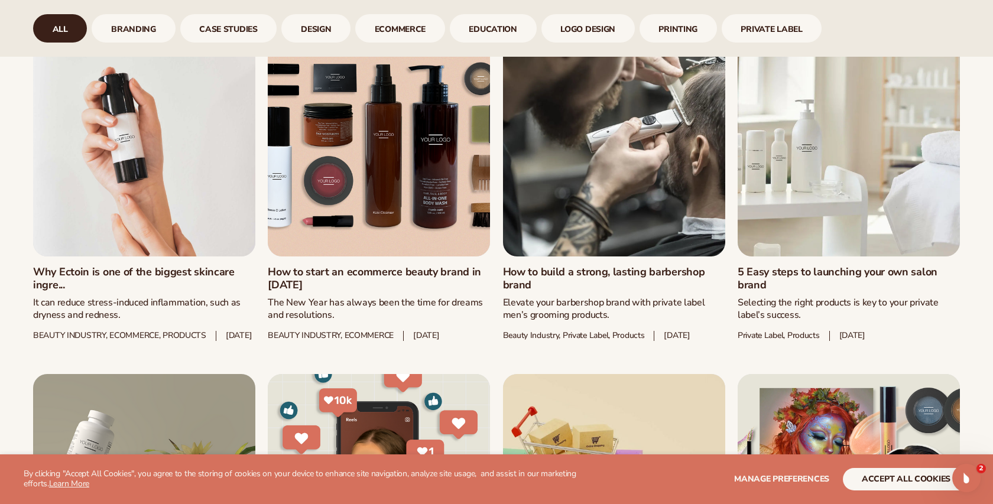
click at [429, 272] on link "How to start an ecommerce beauty brand in 2025" at bounding box center [379, 278] width 222 height 25
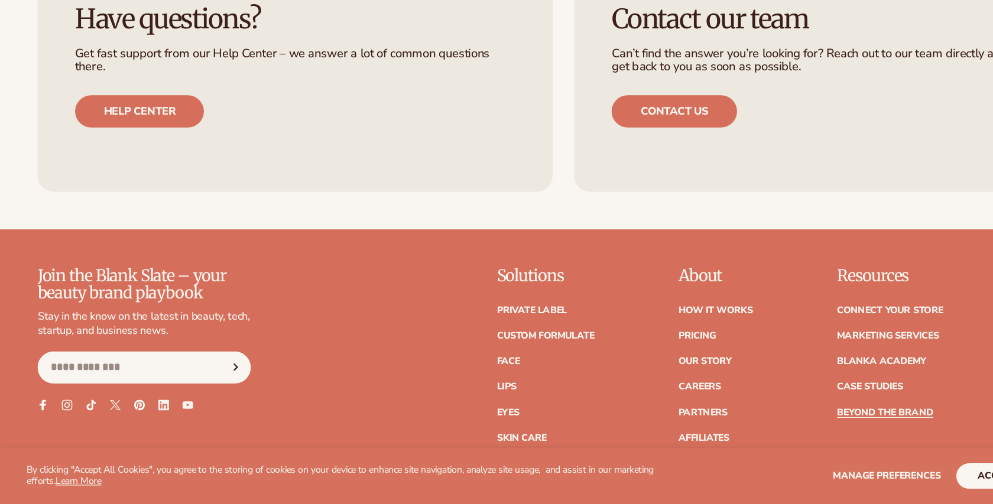
scroll to position [2547, 0]
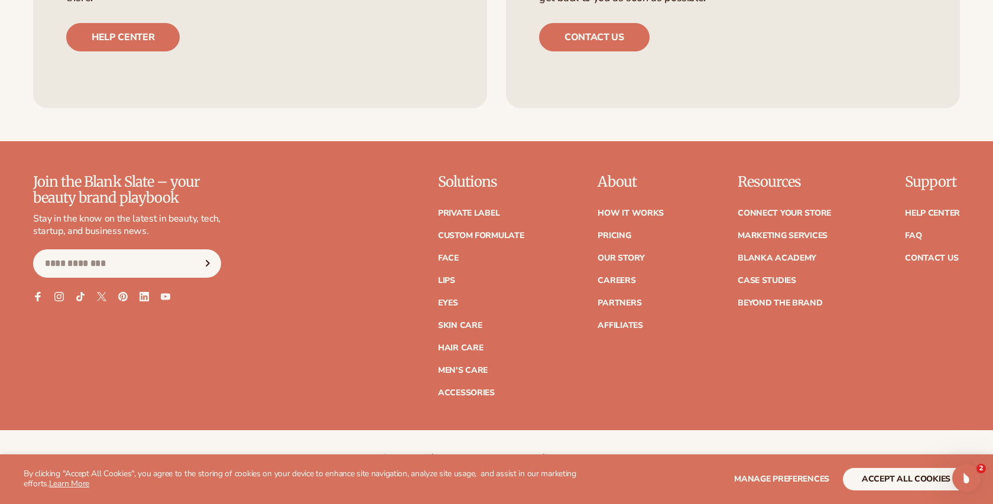
scroll to position [5089, 0]
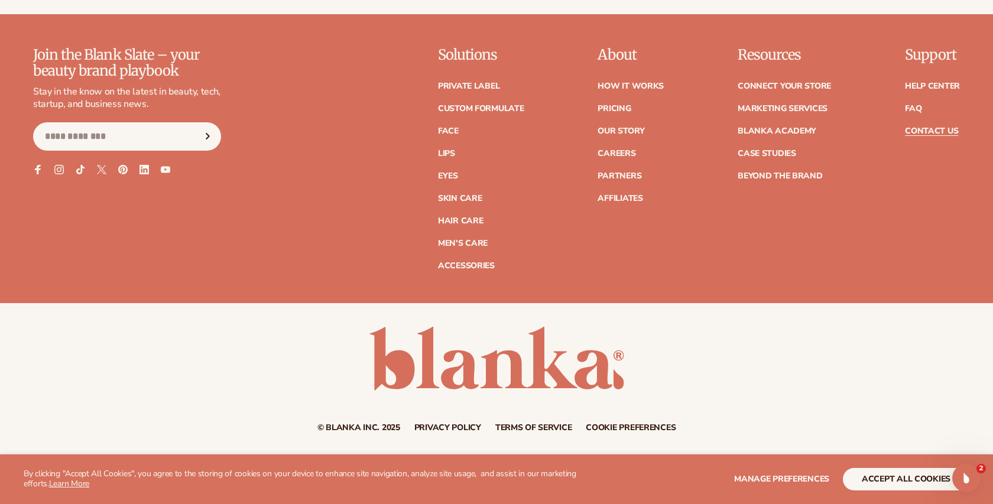
click at [929, 133] on link "Contact Us" at bounding box center [931, 131] width 53 height 8
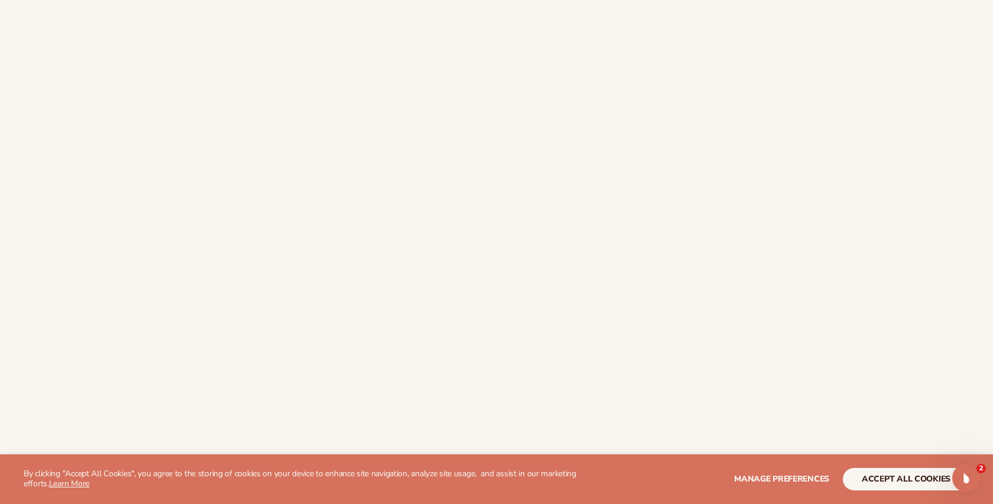
scroll to position [370, 0]
click at [969, 477] on icon "Open Intercom Messenger" at bounding box center [966, 477] width 20 height 20
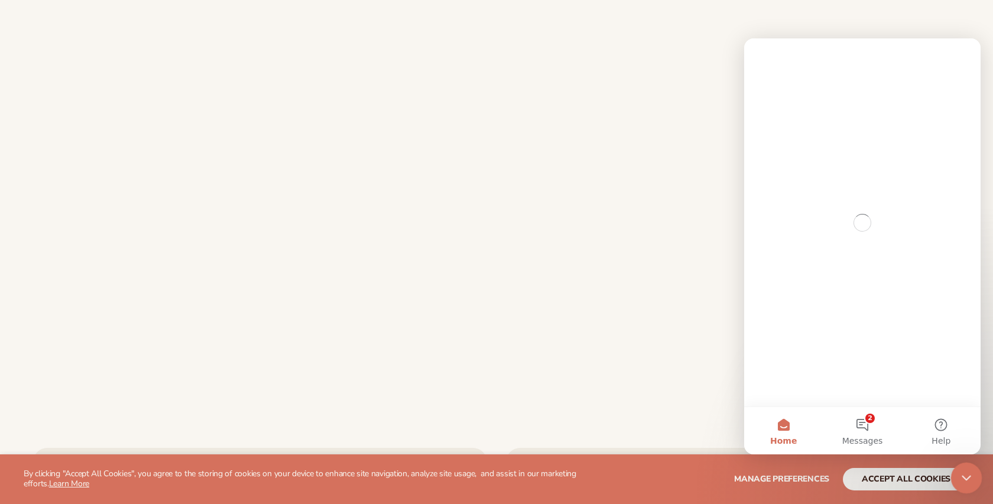
scroll to position [0, 0]
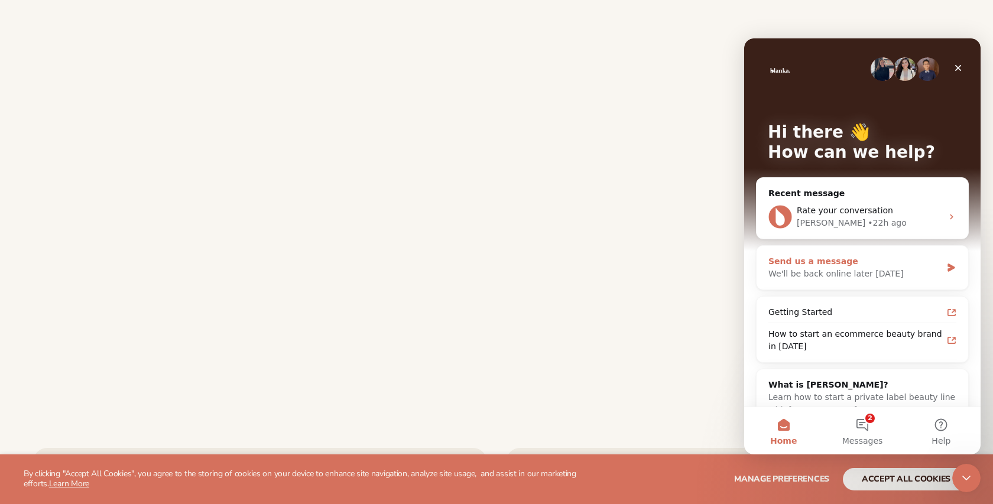
click at [922, 274] on div "We'll be back online later today" at bounding box center [855, 274] width 173 height 12
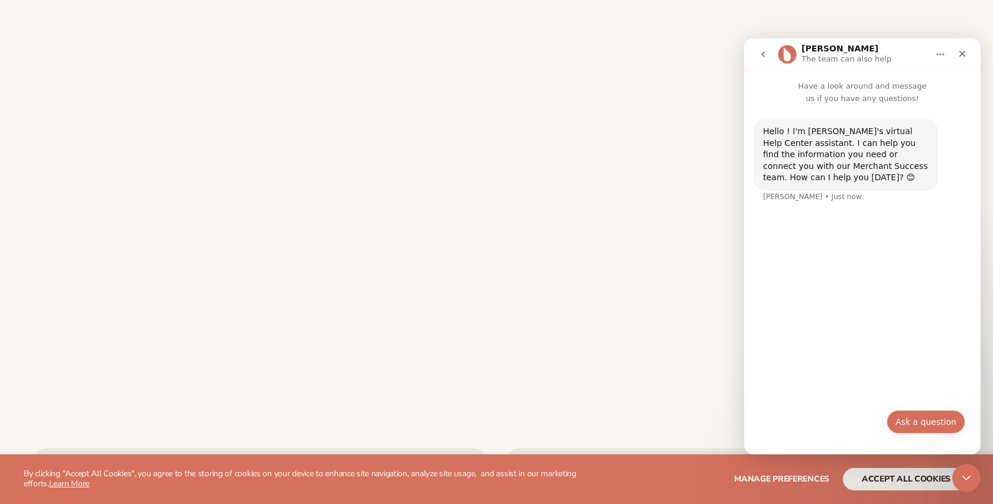
click at [911, 419] on button "Ask a question" at bounding box center [926, 422] width 79 height 24
click at [833, 422] on div "Intercom messenger" at bounding box center [863, 430] width 216 height 19
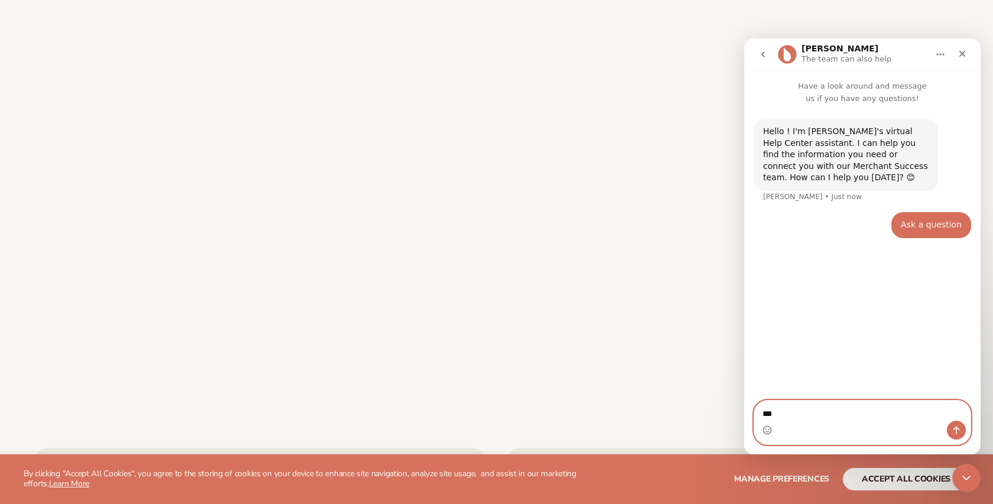
click at [809, 409] on textarea "**" at bounding box center [863, 411] width 216 height 20
type textarea "*"
paste textarea "**********"
type textarea "**********"
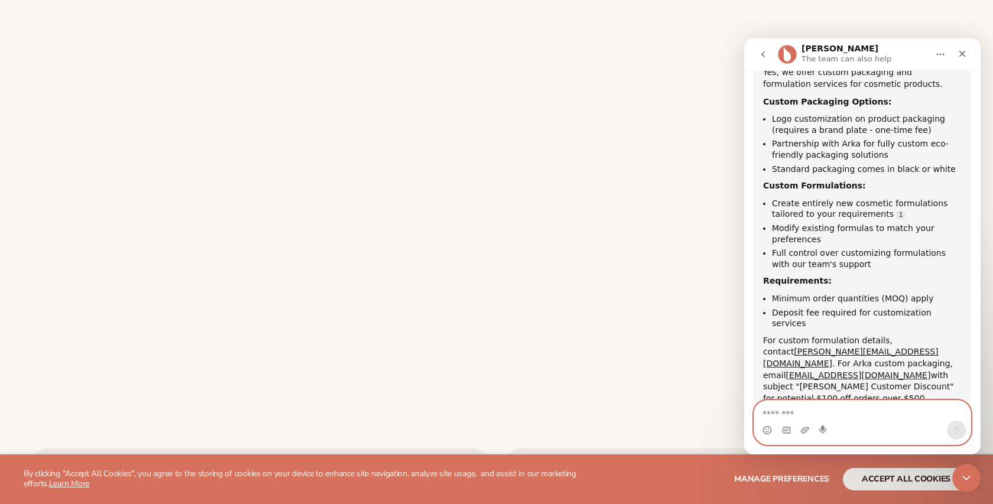
scroll to position [254, 0]
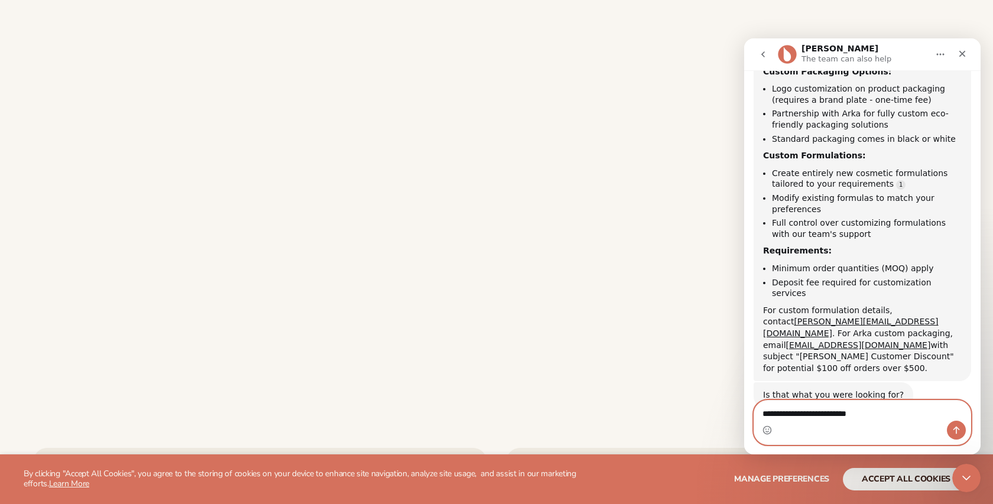
click at [846, 418] on textarea "**********" at bounding box center [863, 411] width 216 height 20
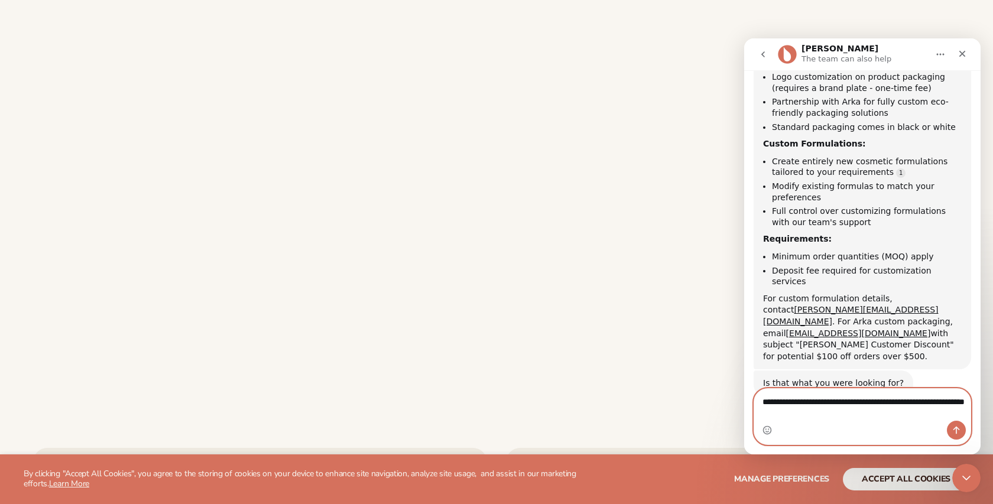
click at [888, 420] on textarea "**********" at bounding box center [863, 405] width 216 height 32
type textarea "**********"
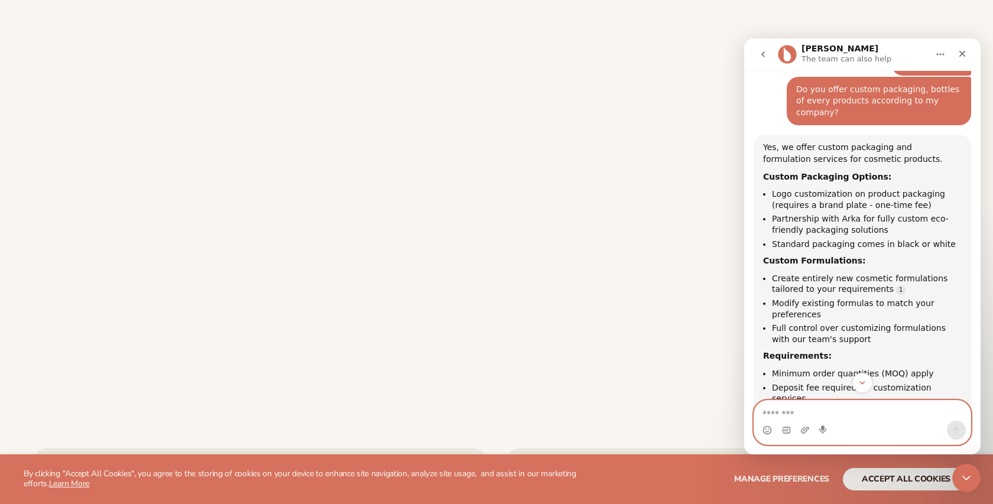
scroll to position [139, 0]
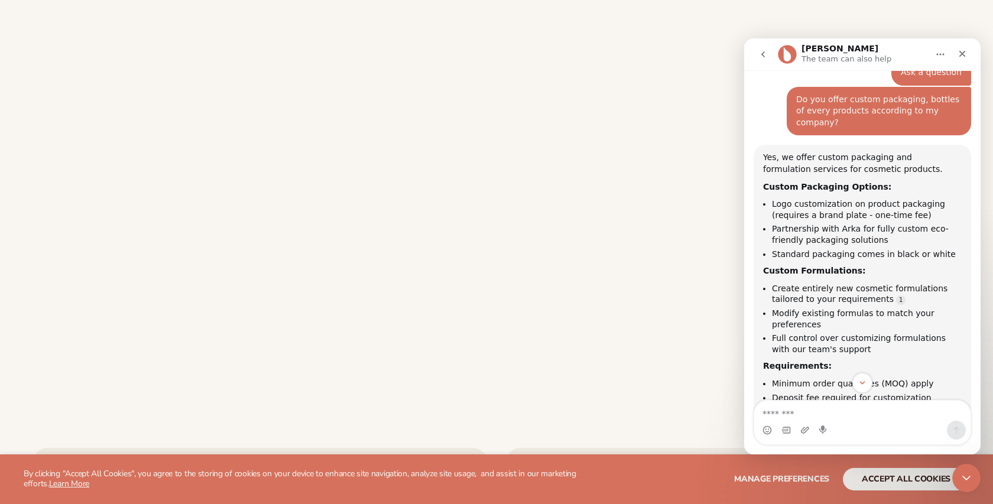
click at [854, 224] on li "Partnership with Arka for fully custom eco-friendly packaging solutions" at bounding box center [867, 235] width 190 height 22
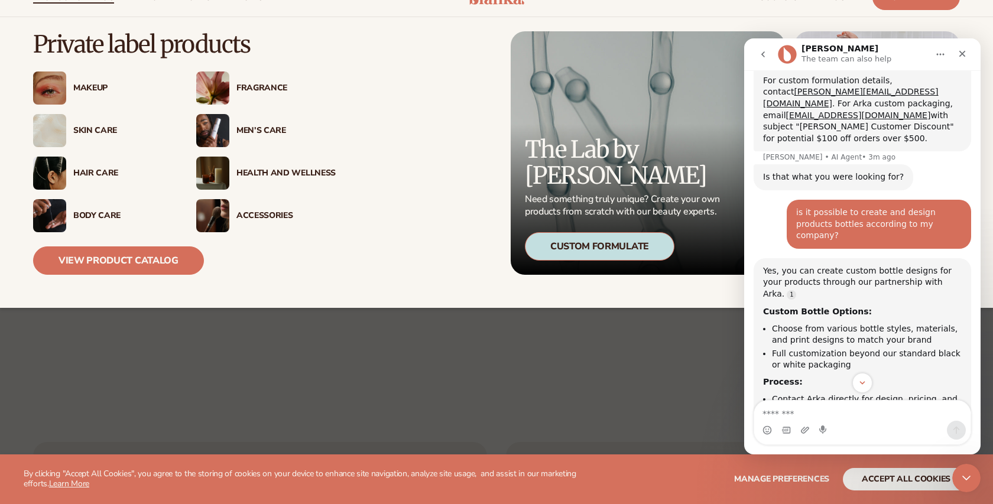
scroll to position [57, 0]
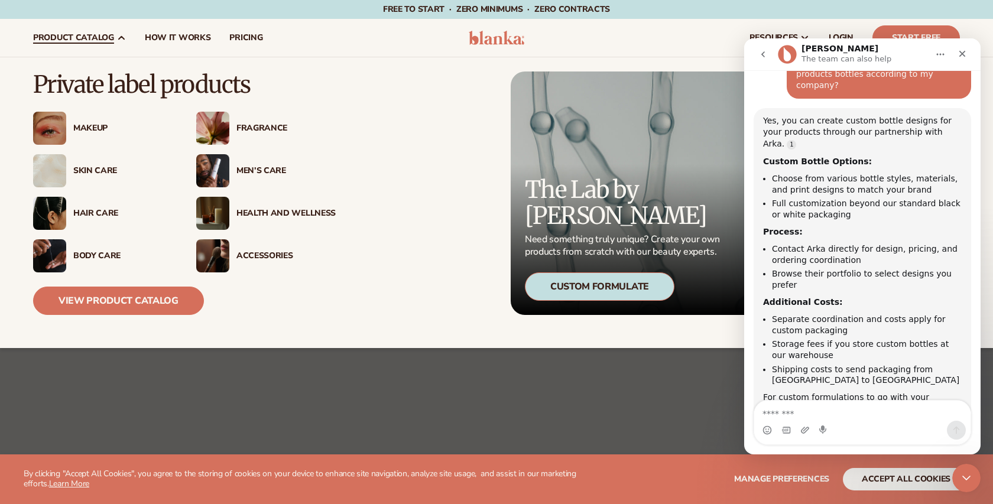
scroll to position [629, 0]
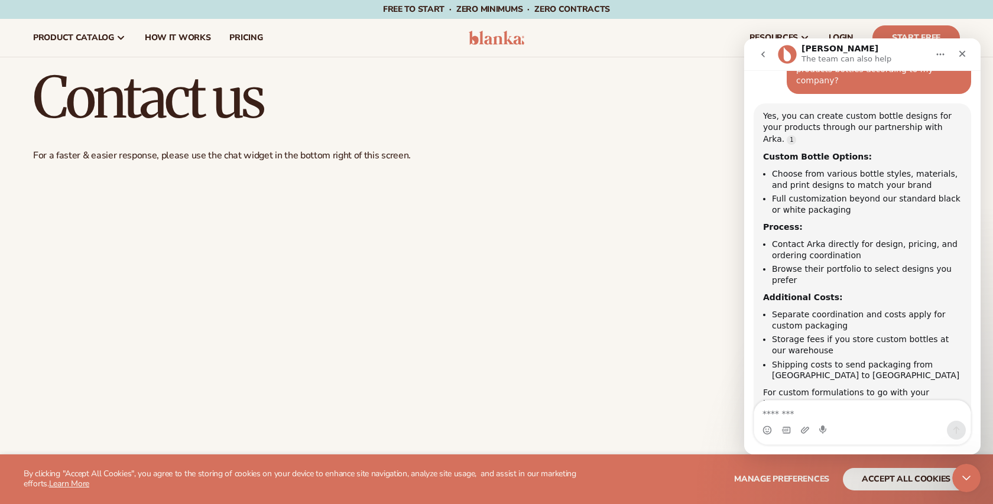
click at [494, 38] on img at bounding box center [497, 38] width 56 height 14
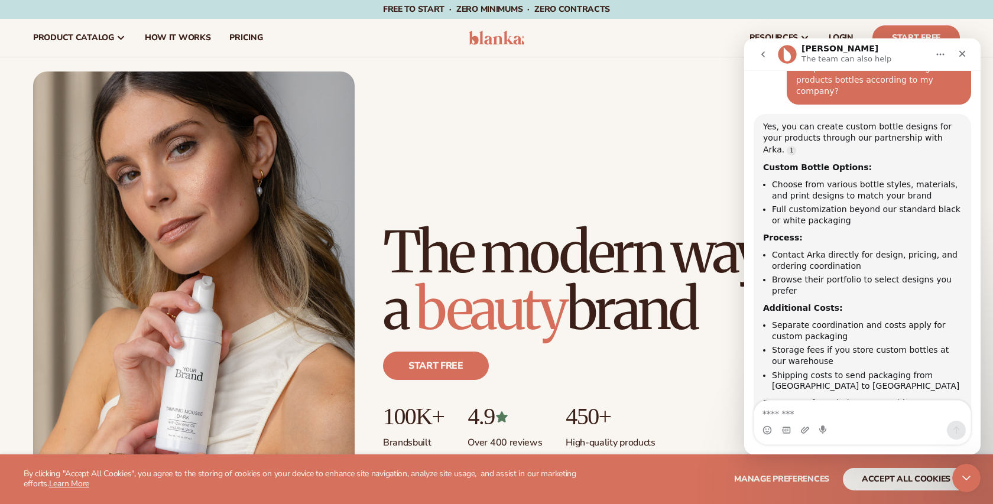
scroll to position [629, 0]
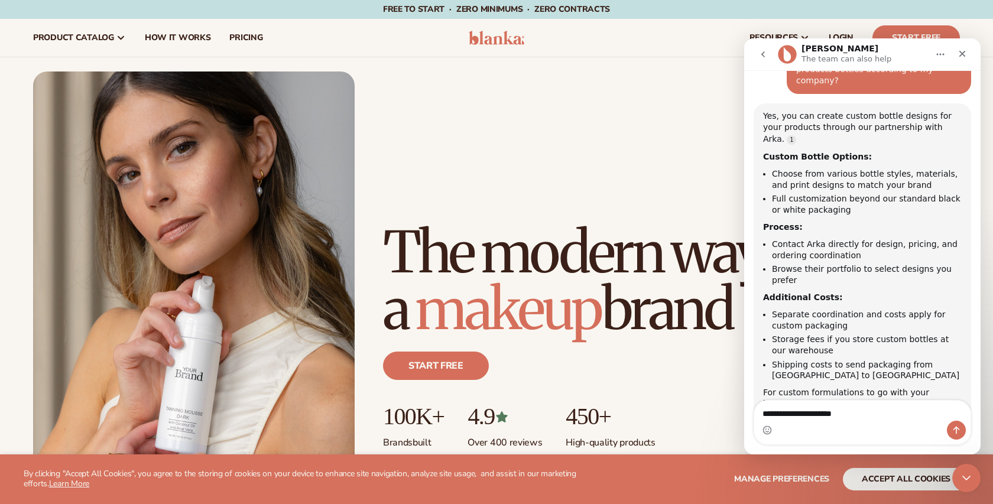
type textarea "**********"
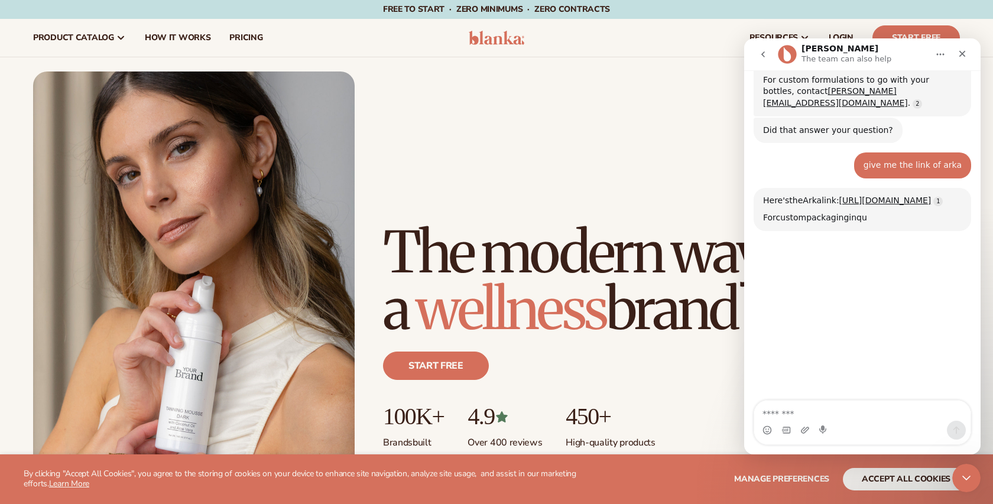
scroll to position [947, 0]
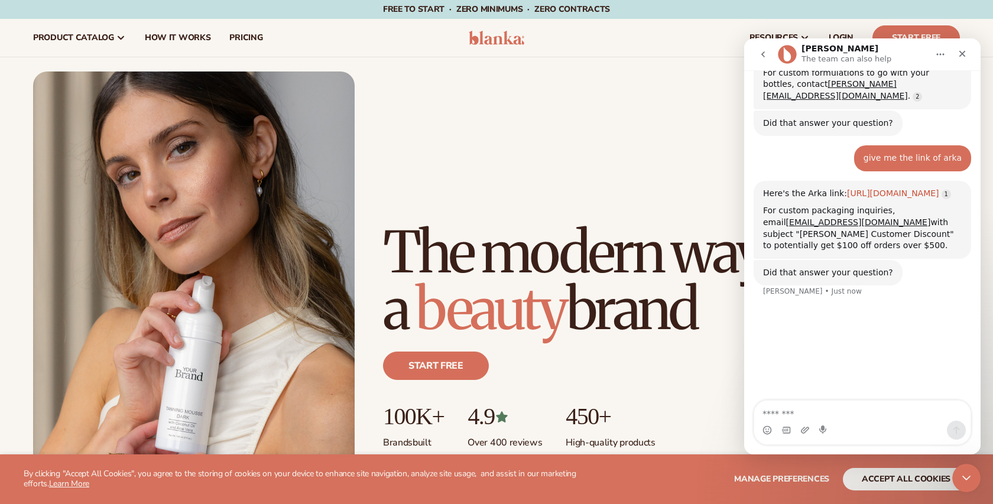
click at [850, 189] on link "[URL][DOMAIN_NAME]" at bounding box center [893, 193] width 92 height 9
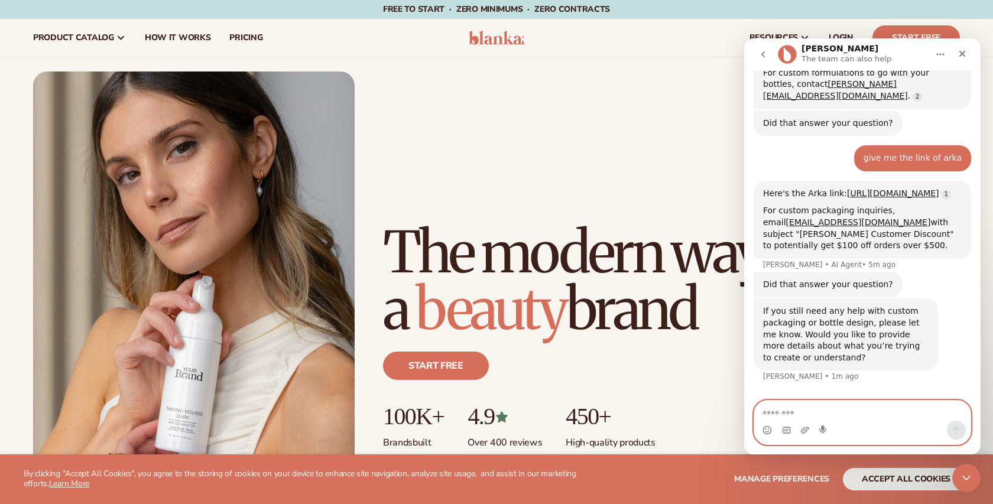
click at [863, 419] on textarea "Message…" at bounding box center [863, 411] width 216 height 20
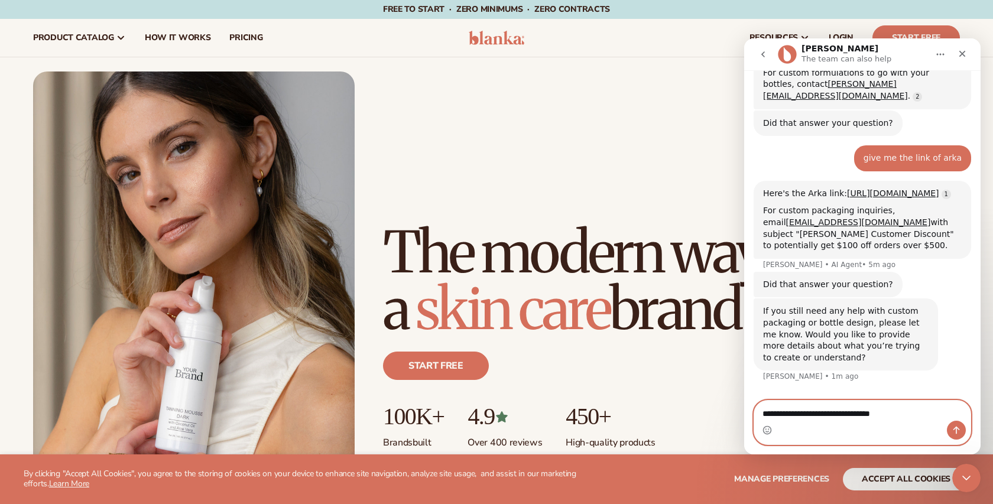
type textarea "**********"
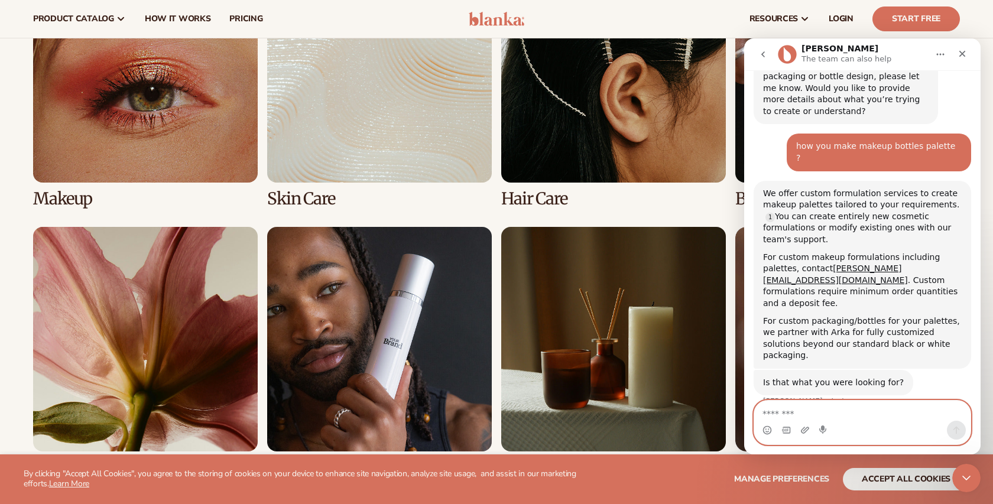
scroll to position [2452, 0]
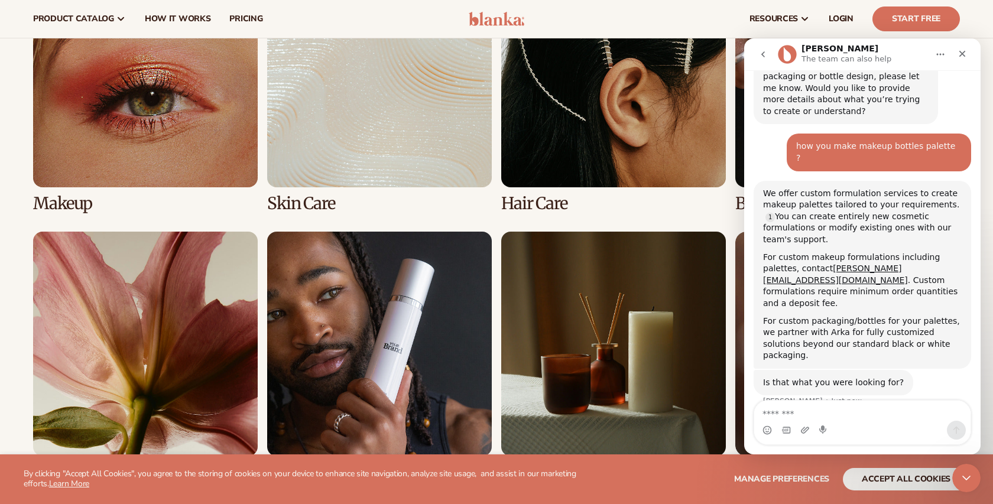
click at [174, 146] on link "1 / 8" at bounding box center [145, 88] width 225 height 250
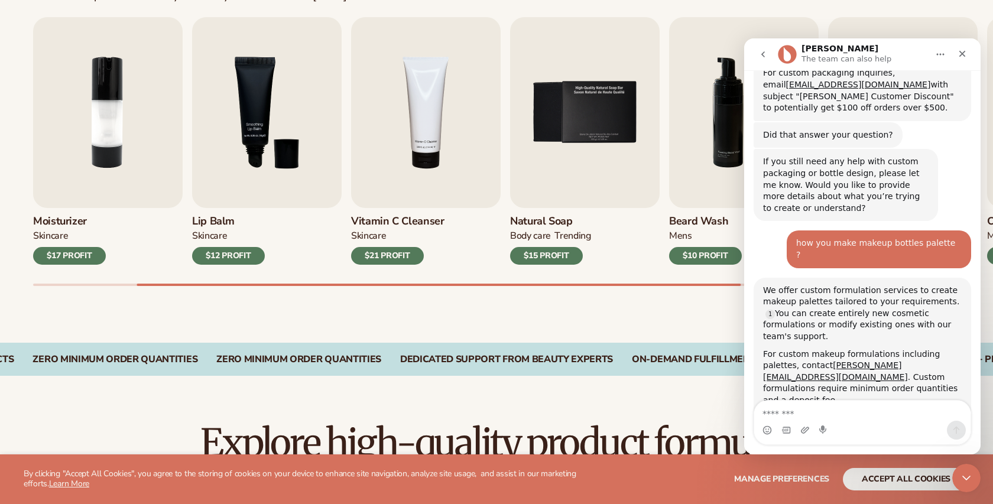
scroll to position [1089, 0]
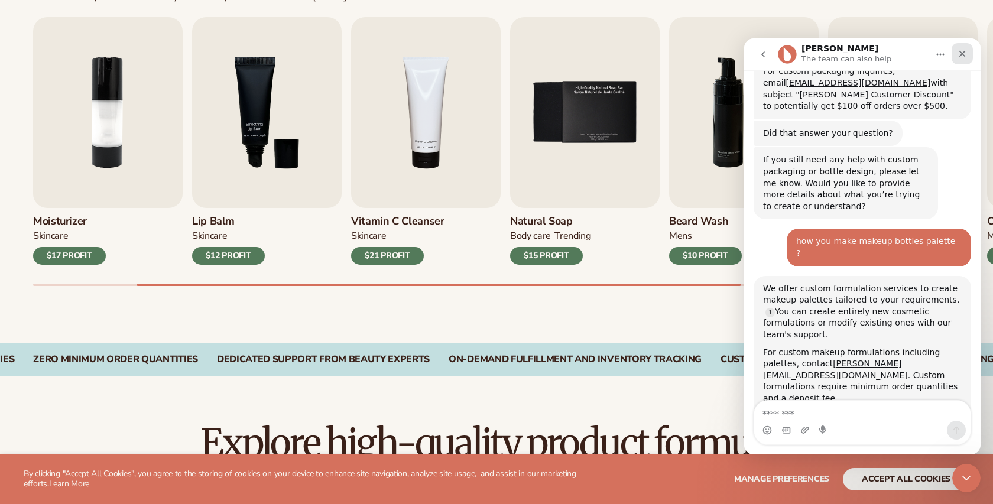
click at [964, 56] on icon "Close" at bounding box center [962, 53] width 9 height 9
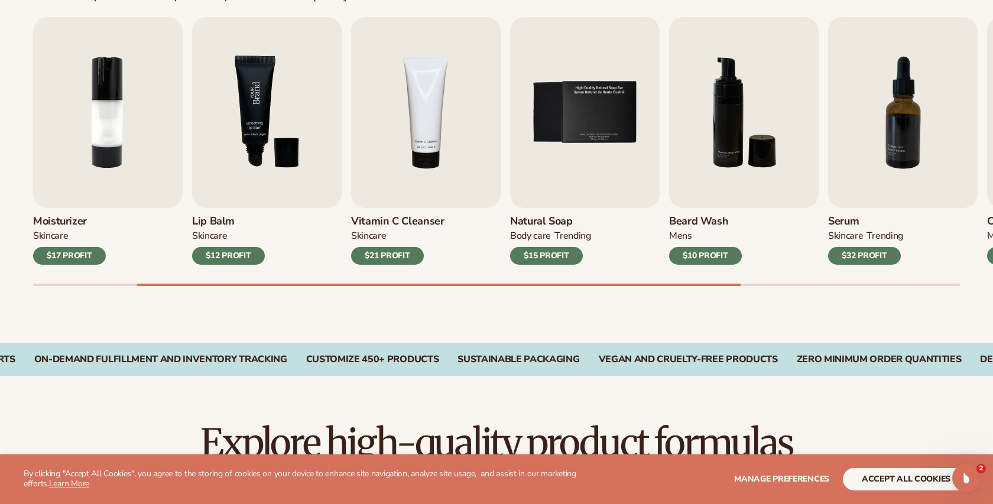
click at [296, 116] on img "3 / 9" at bounding box center [267, 112] width 150 height 191
click at [235, 128] on img "3 / 9" at bounding box center [267, 112] width 150 height 191
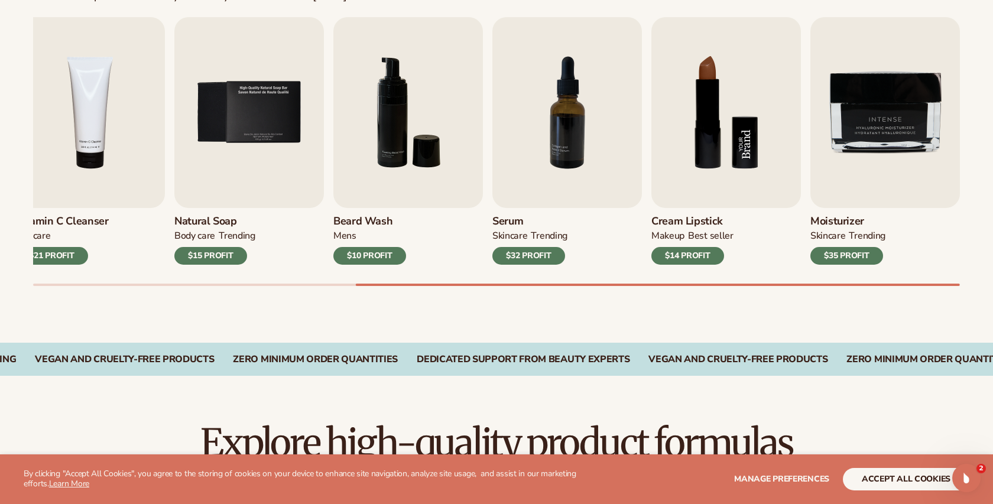
click at [689, 145] on img "8 / 9" at bounding box center [727, 112] width 150 height 191
click at [713, 255] on div "$14 PROFIT" at bounding box center [688, 256] width 73 height 18
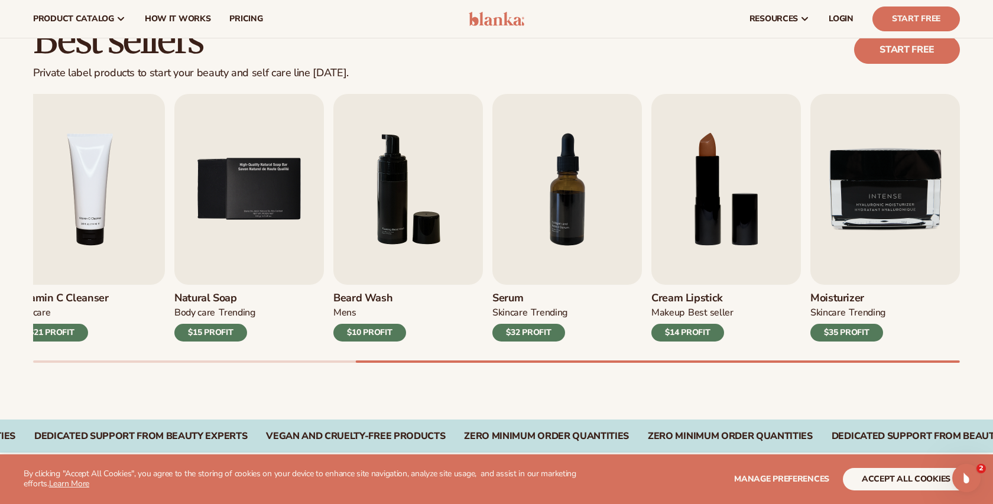
scroll to position [0, 0]
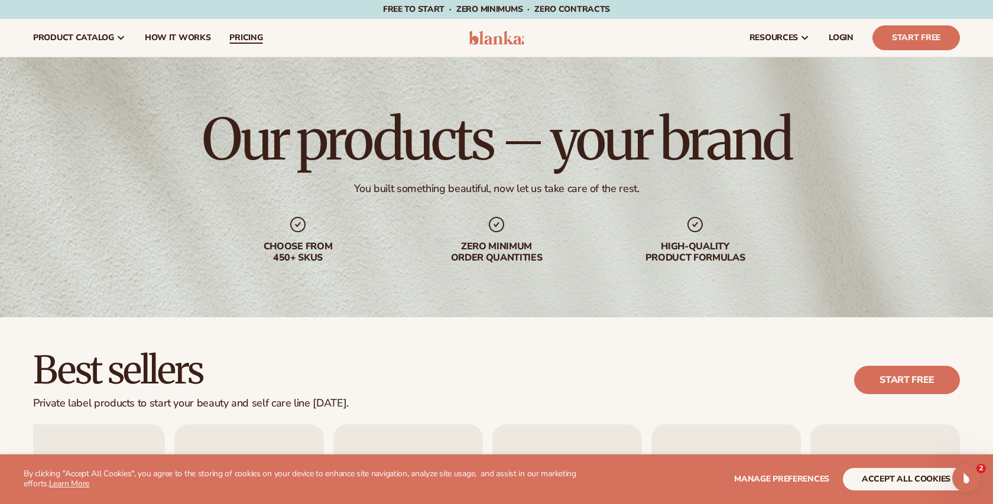
click at [239, 42] on span "pricing" at bounding box center [245, 37] width 33 height 9
